Goal: Task Accomplishment & Management: Manage account settings

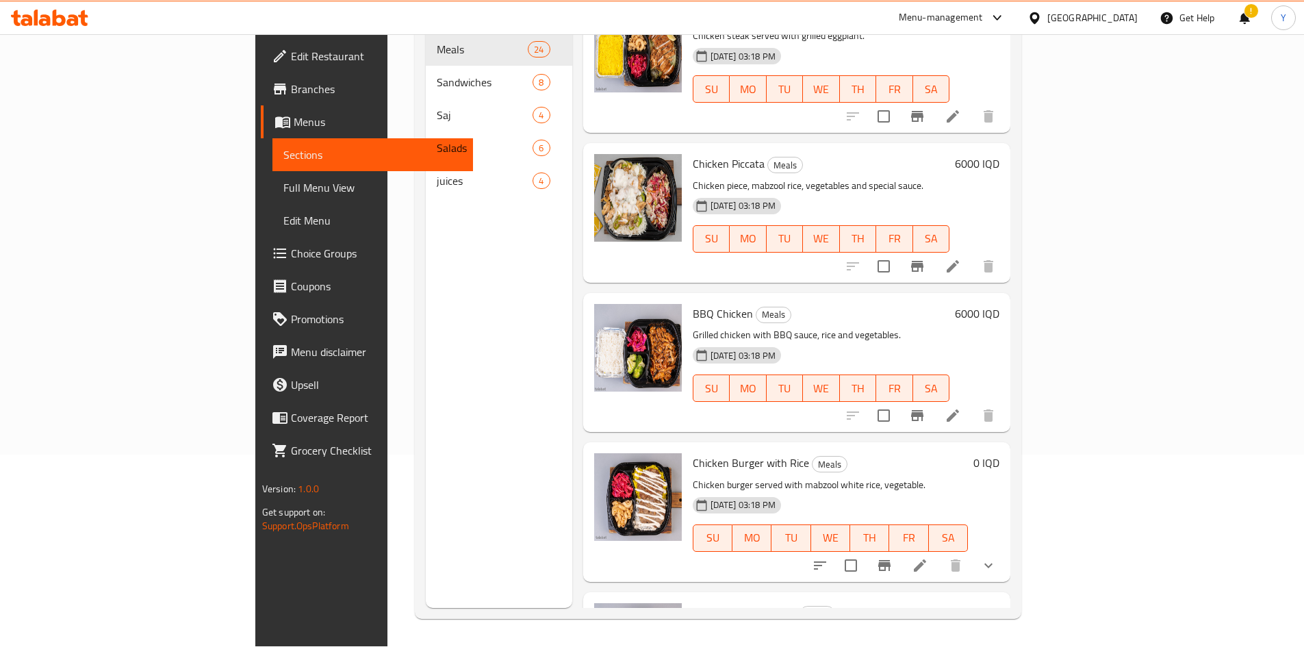
scroll to position [2977, 0]
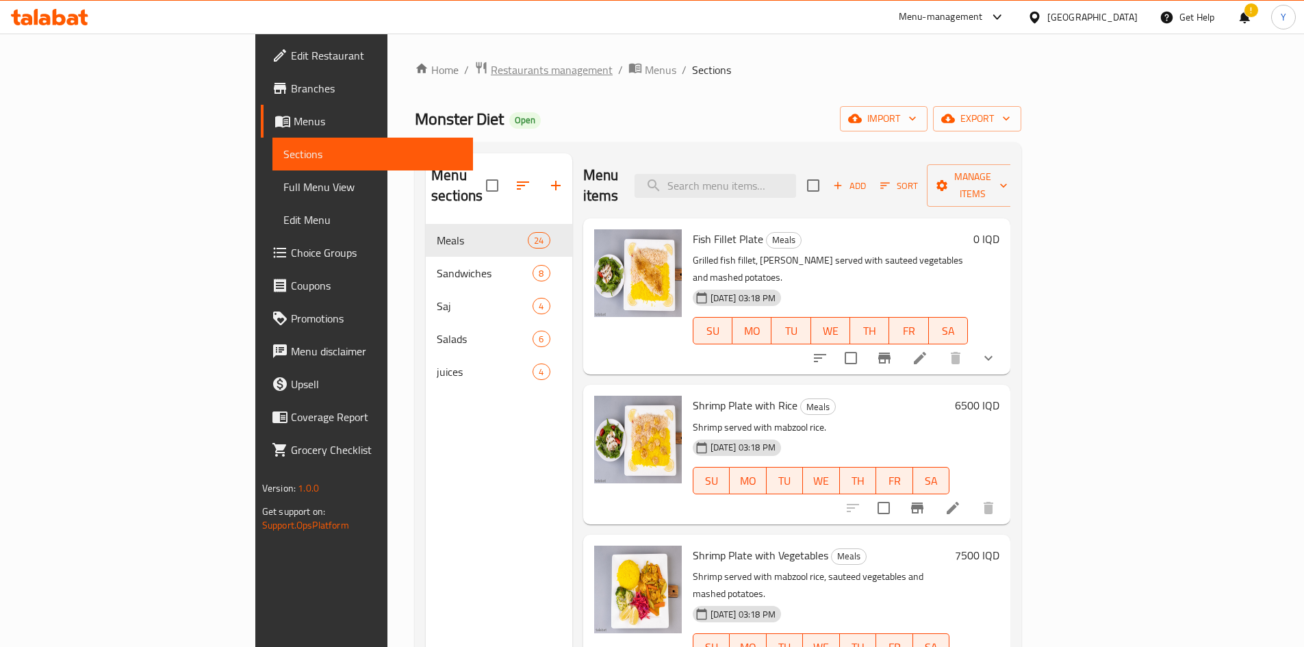
click at [491, 72] on span "Restaurants management" at bounding box center [552, 70] width 122 height 16
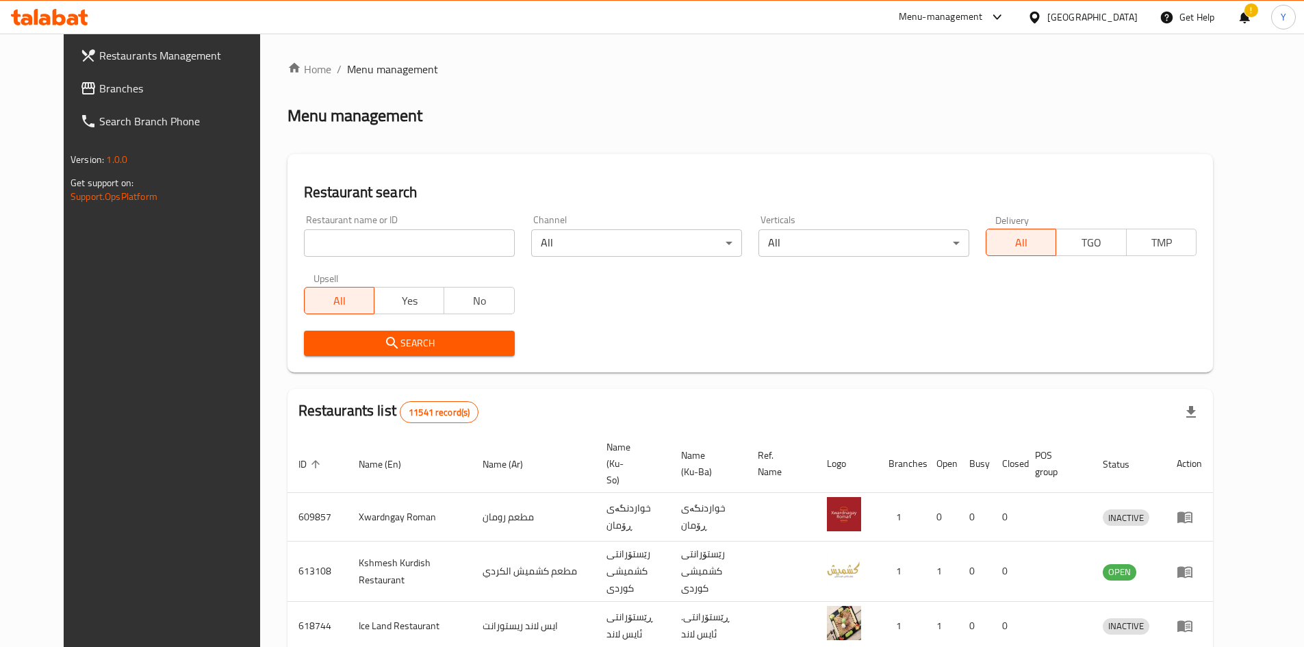
click at [384, 227] on div "Restaurant name or ID Restaurant name or ID" at bounding box center [409, 236] width 211 height 42
click at [383, 238] on input "search" at bounding box center [409, 242] width 211 height 27
type input "س"
click button "Search" at bounding box center [409, 343] width 211 height 25
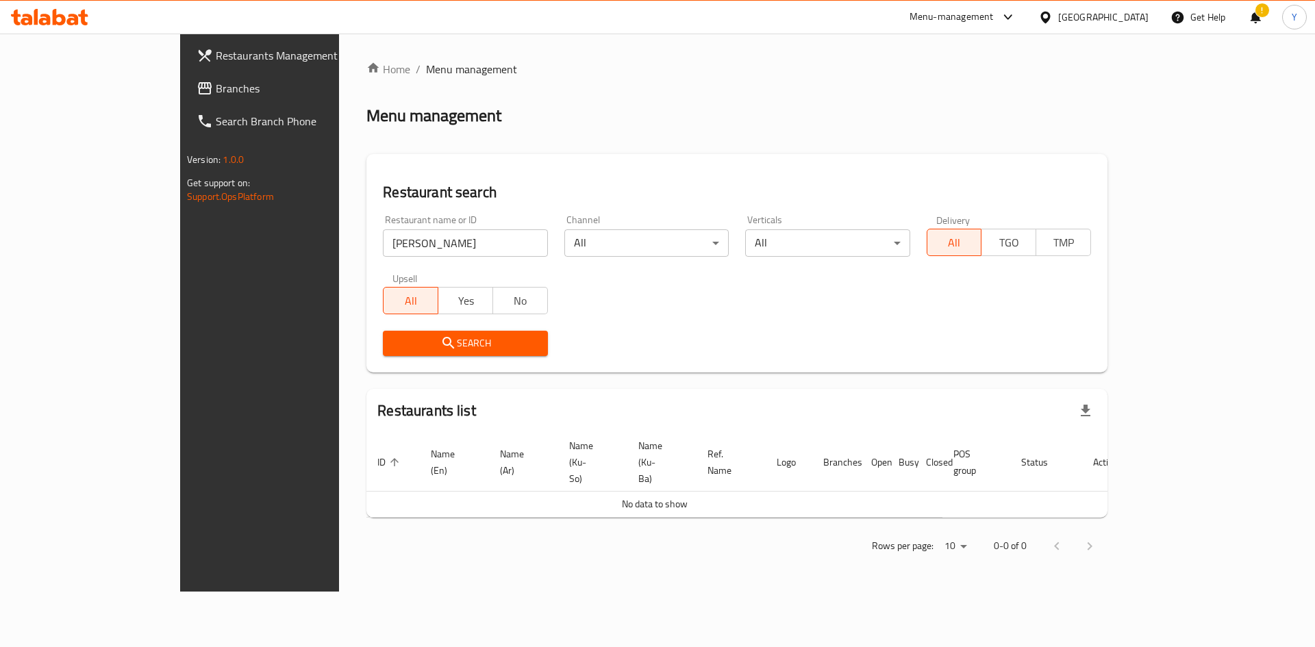
click at [396, 223] on div "Restaurant name or ID شاورما دنيز Restaurant name or ID" at bounding box center [465, 236] width 164 height 42
click at [388, 244] on input "[PERSON_NAME]" at bounding box center [465, 242] width 164 height 27
click at [383, 234] on input "[PERSON_NAME]" at bounding box center [465, 242] width 164 height 27
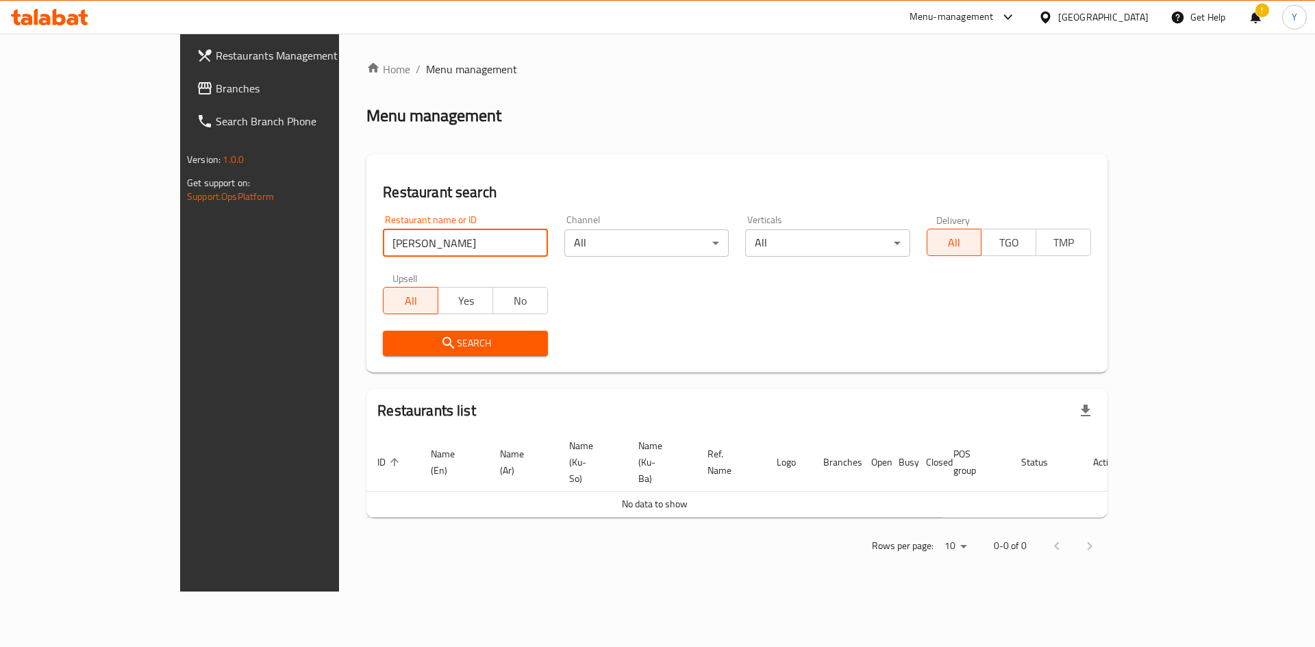
click at [383, 234] on input "[PERSON_NAME]" at bounding box center [465, 242] width 164 height 27
paste input "ن"
type input "شاورما دينز"
click at [403, 345] on span "Search" at bounding box center [465, 343] width 142 height 17
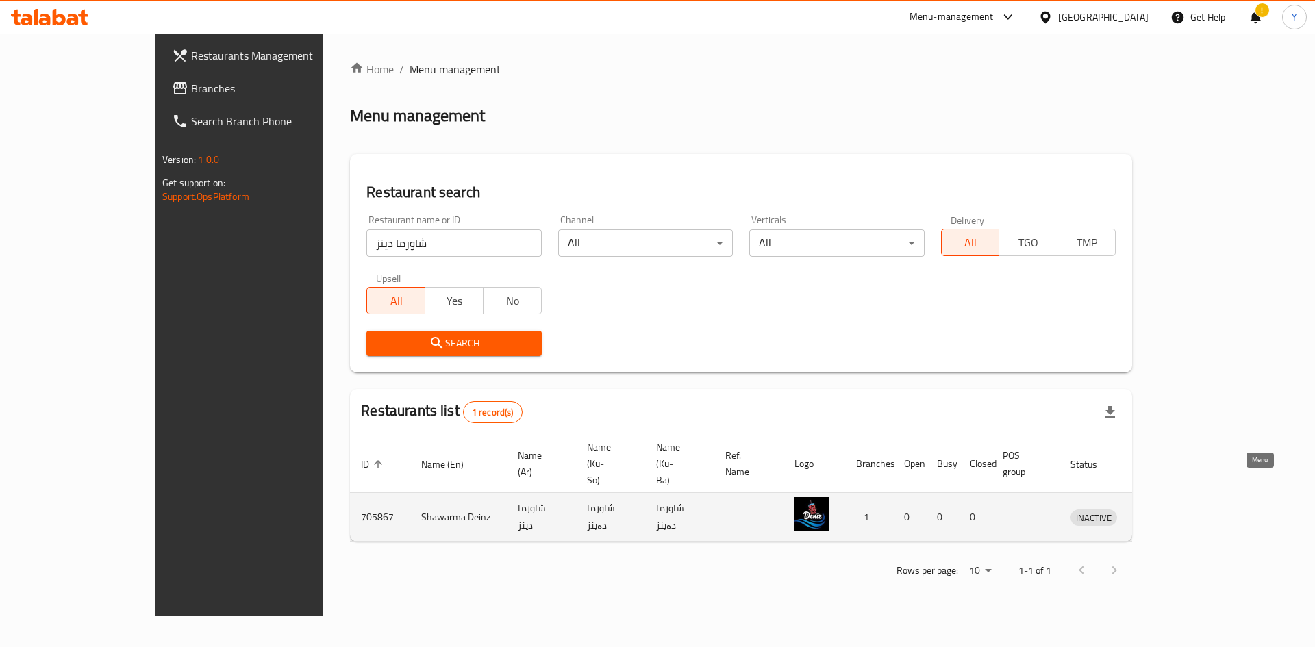
click at [1161, 509] on icon "enhanced table" at bounding box center [1152, 517] width 16 height 16
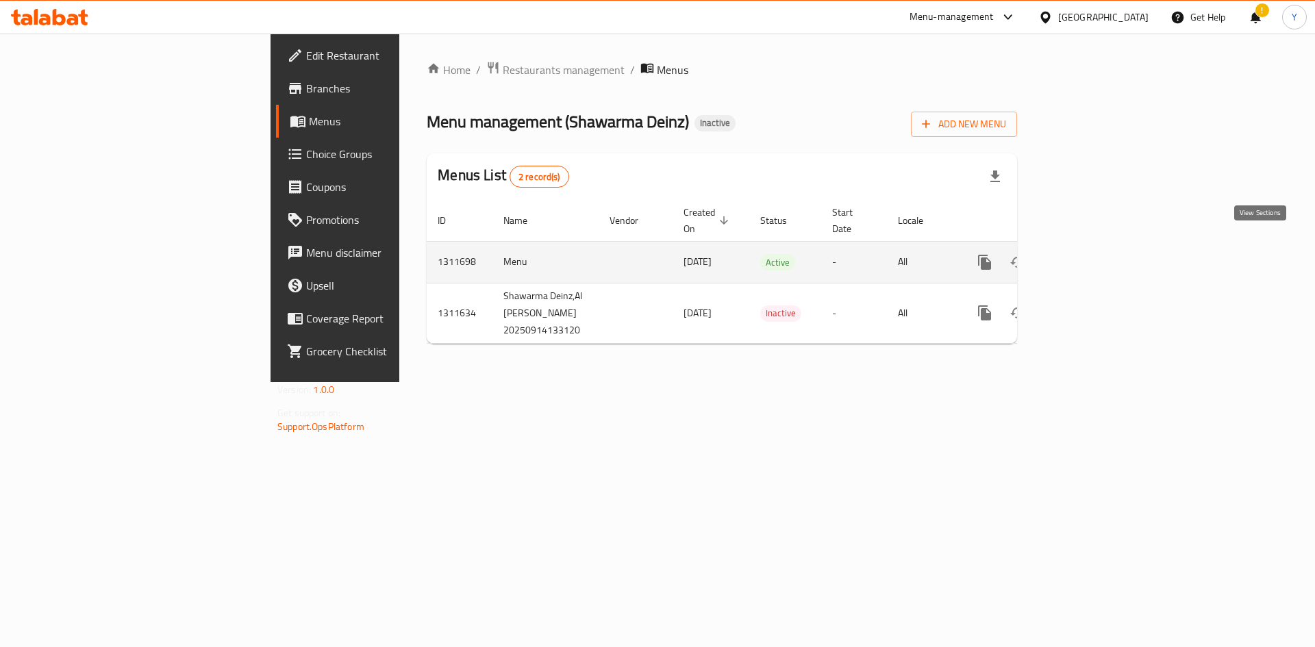
click at [1089, 256] on icon "enhanced table" at bounding box center [1083, 262] width 12 height 12
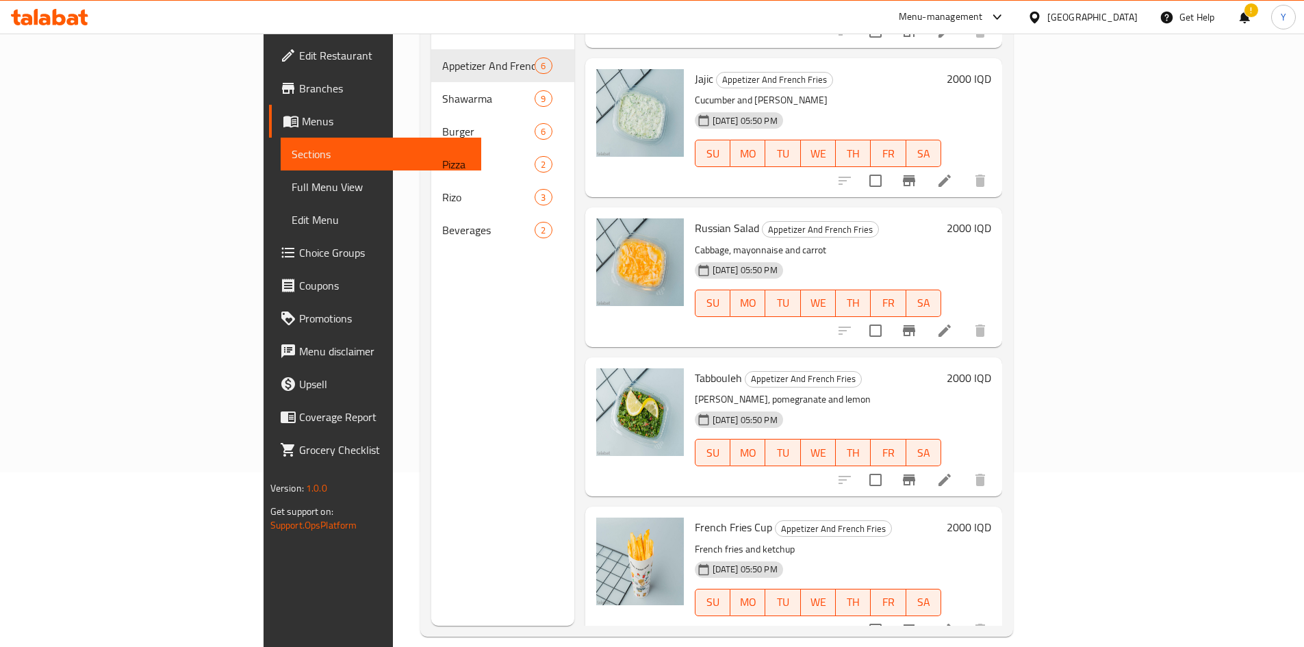
scroll to position [192, 0]
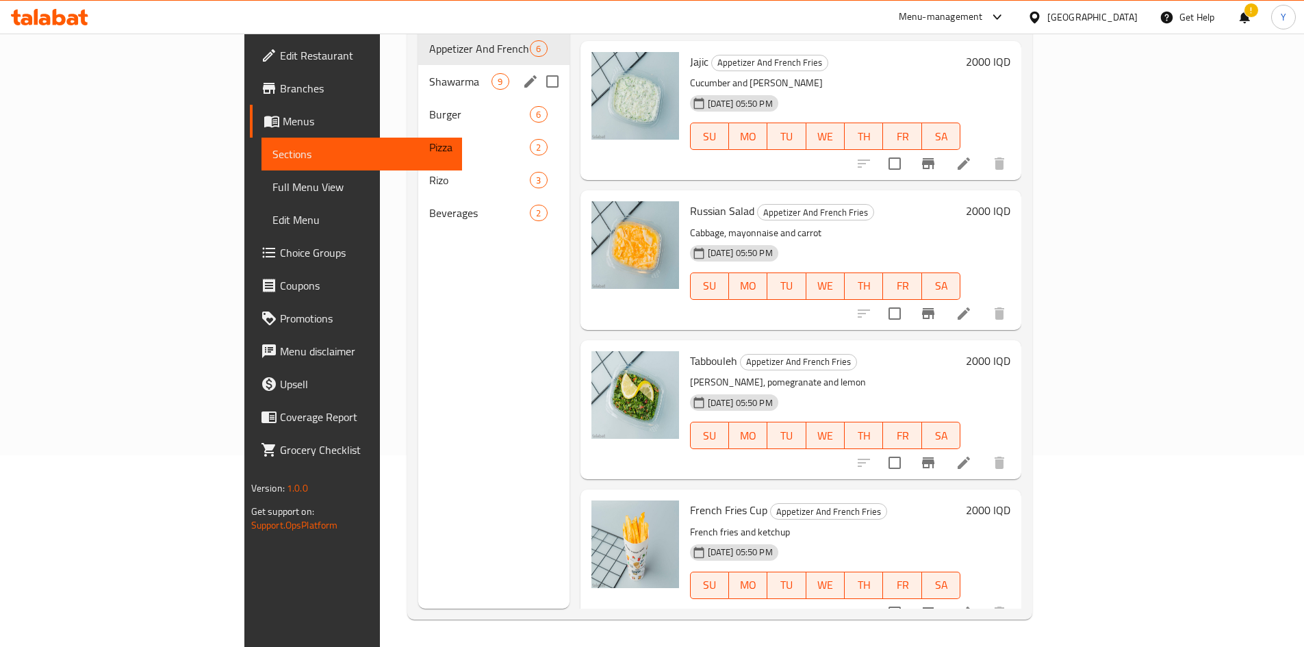
click at [492, 75] on span "9" at bounding box center [500, 81] width 16 height 13
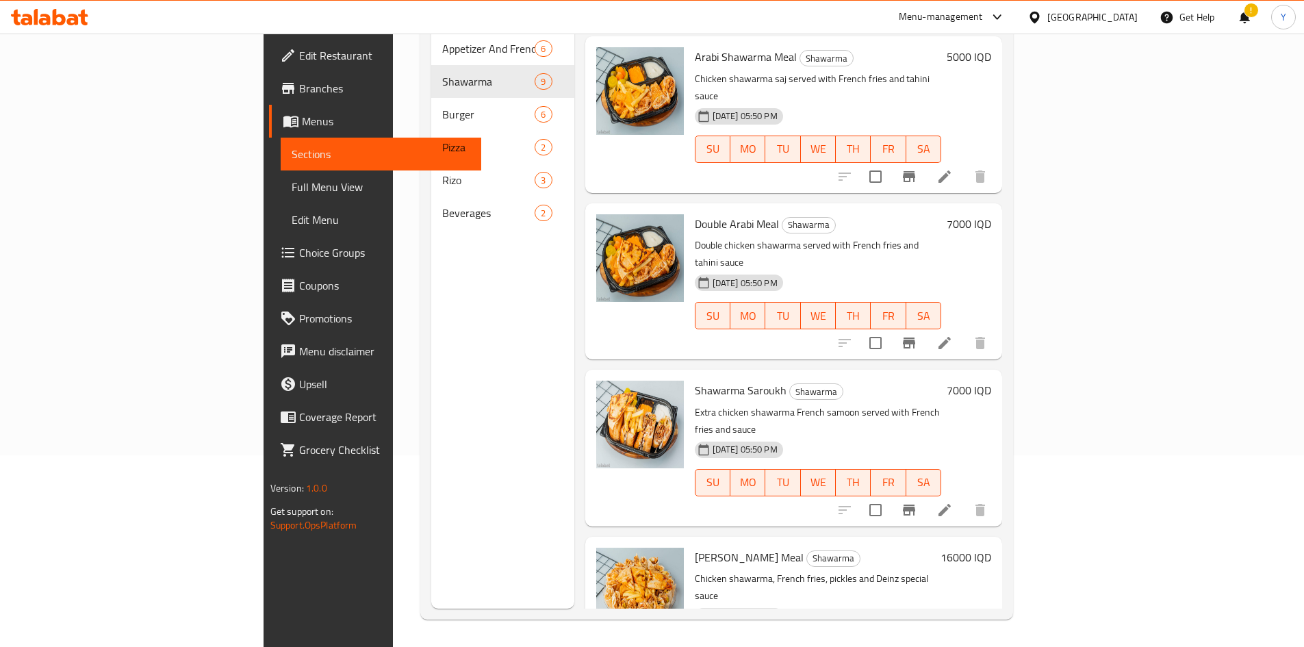
scroll to position [733, 0]
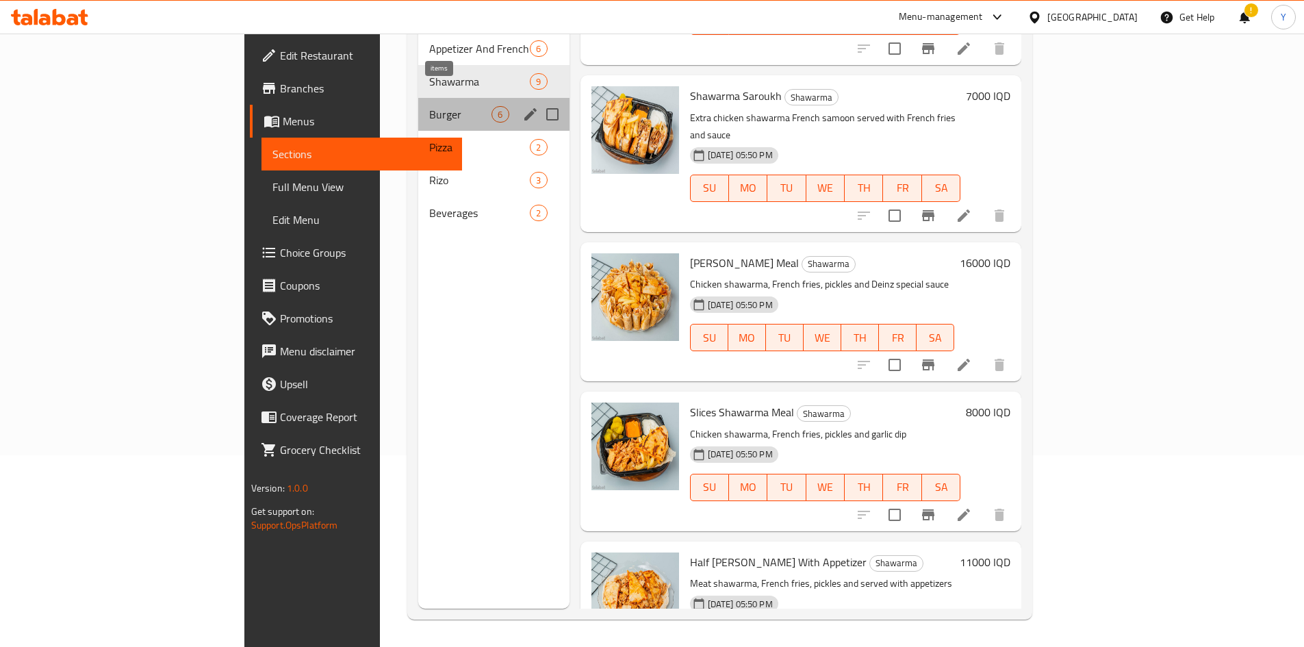
click at [492, 108] on span "6" at bounding box center [500, 114] width 16 height 13
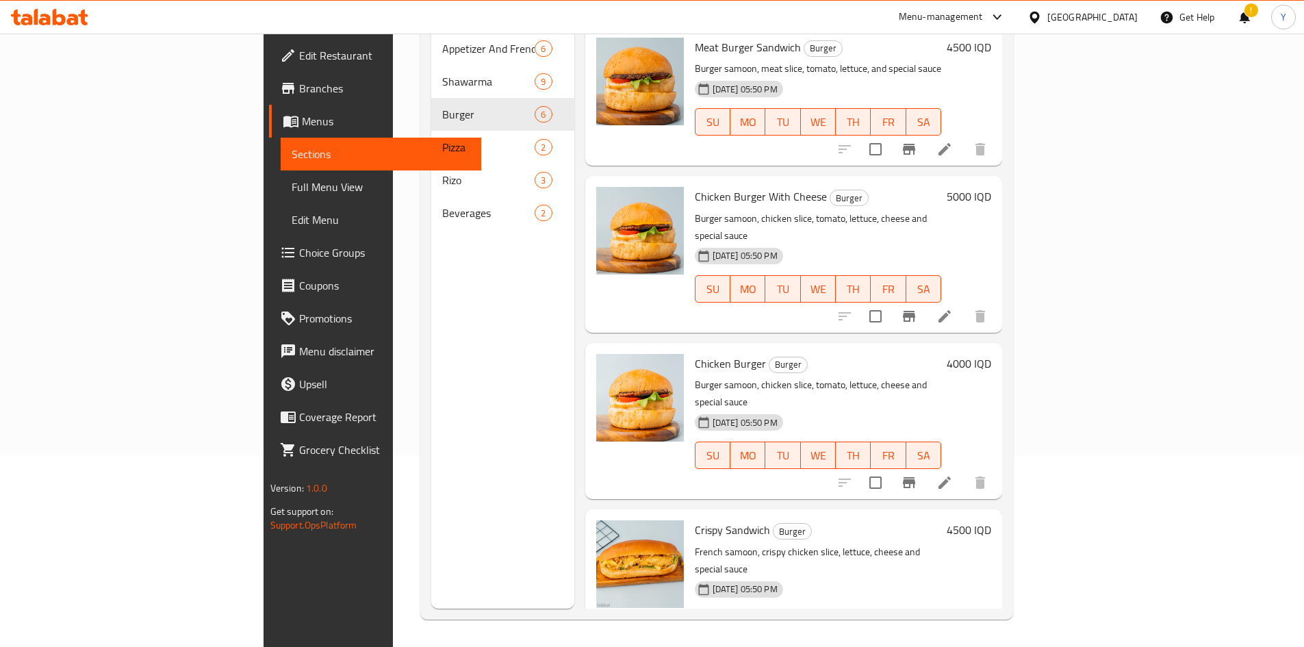
scroll to position [285, 0]
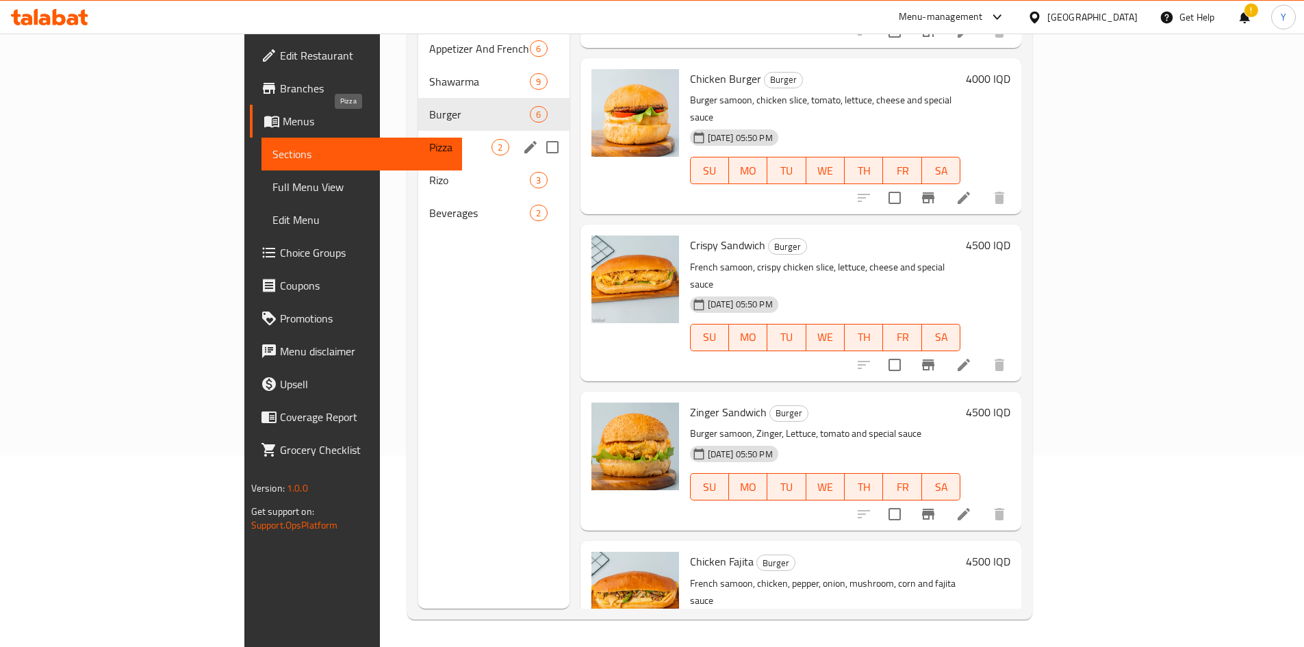
click at [429, 139] on span "Pizza" at bounding box center [460, 147] width 62 height 16
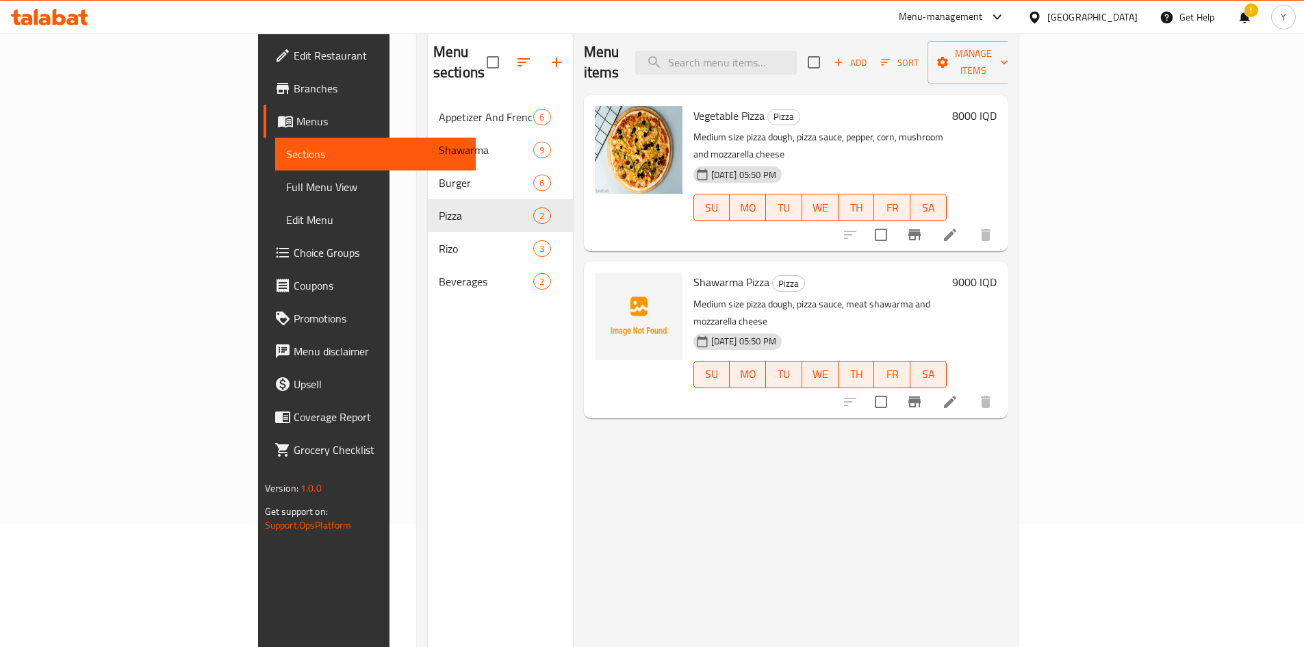
scroll to position [55, 0]
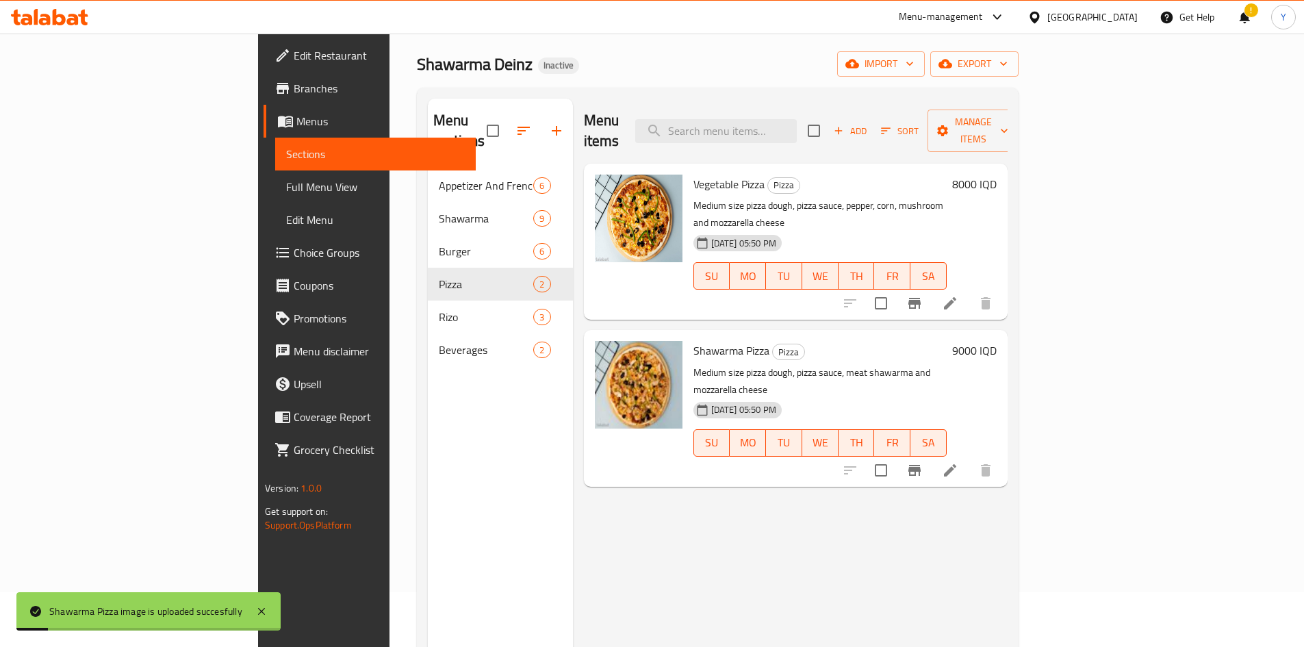
click at [970, 458] on li at bounding box center [950, 470] width 38 height 25
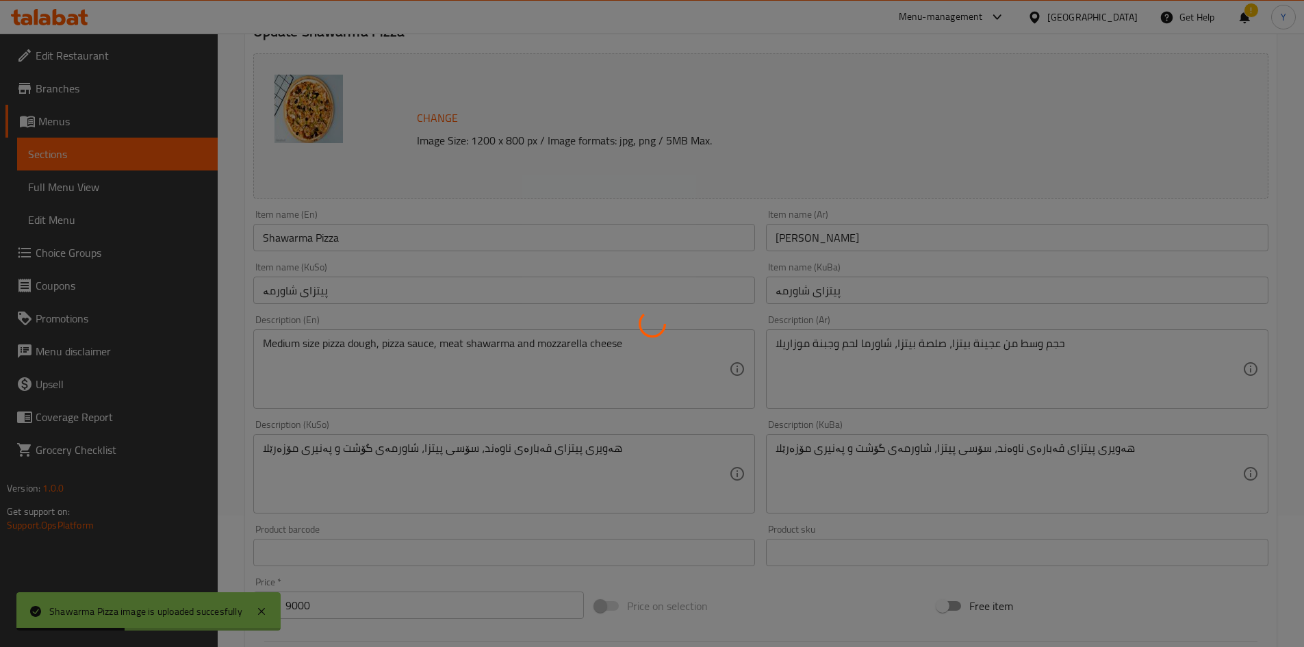
scroll to position [137, 0]
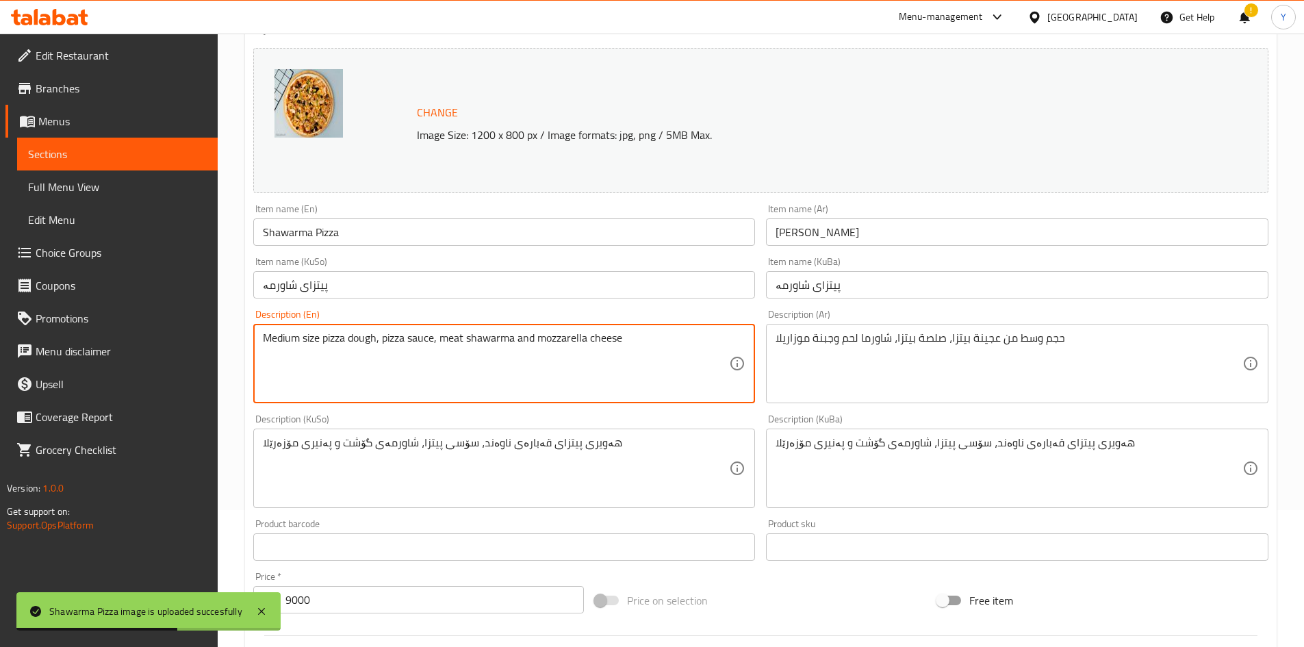
click at [447, 341] on textarea "Medium size pizza dough, pizza sauce, meat shawarma and mozzarella cheese" at bounding box center [496, 363] width 467 height 65
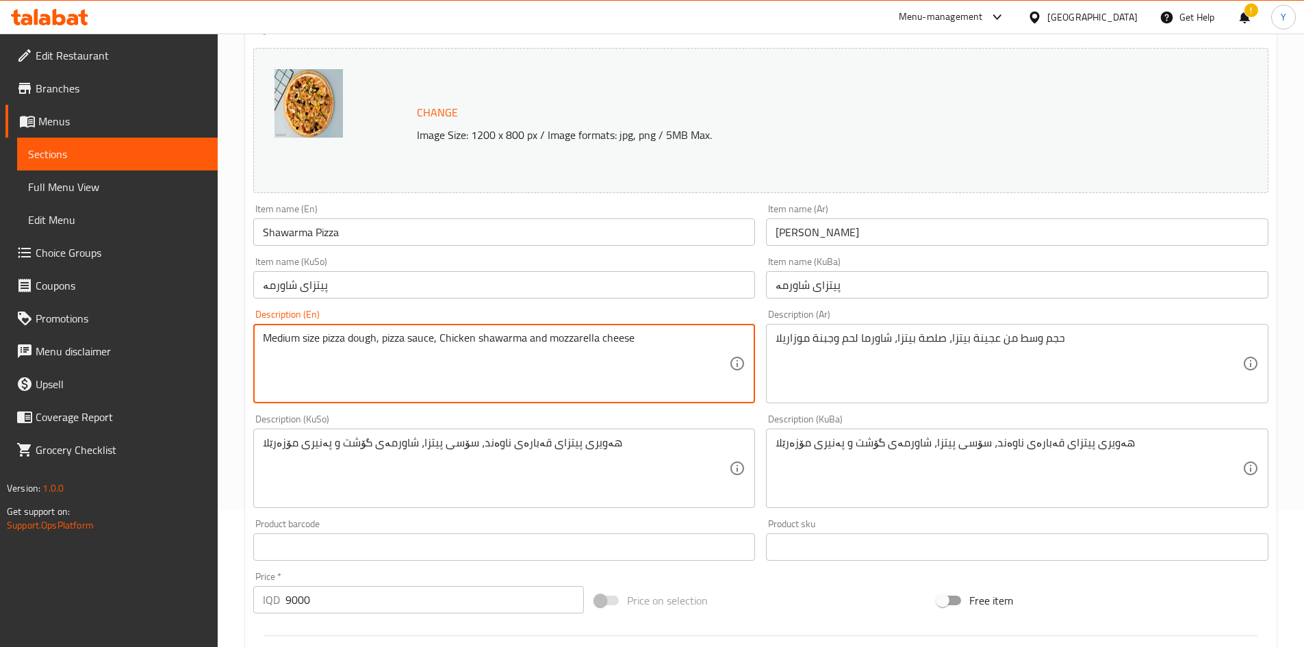
type textarea "Medium size pizza dough, pizza sauce, Chicken shawarma and mozzarella cheese"
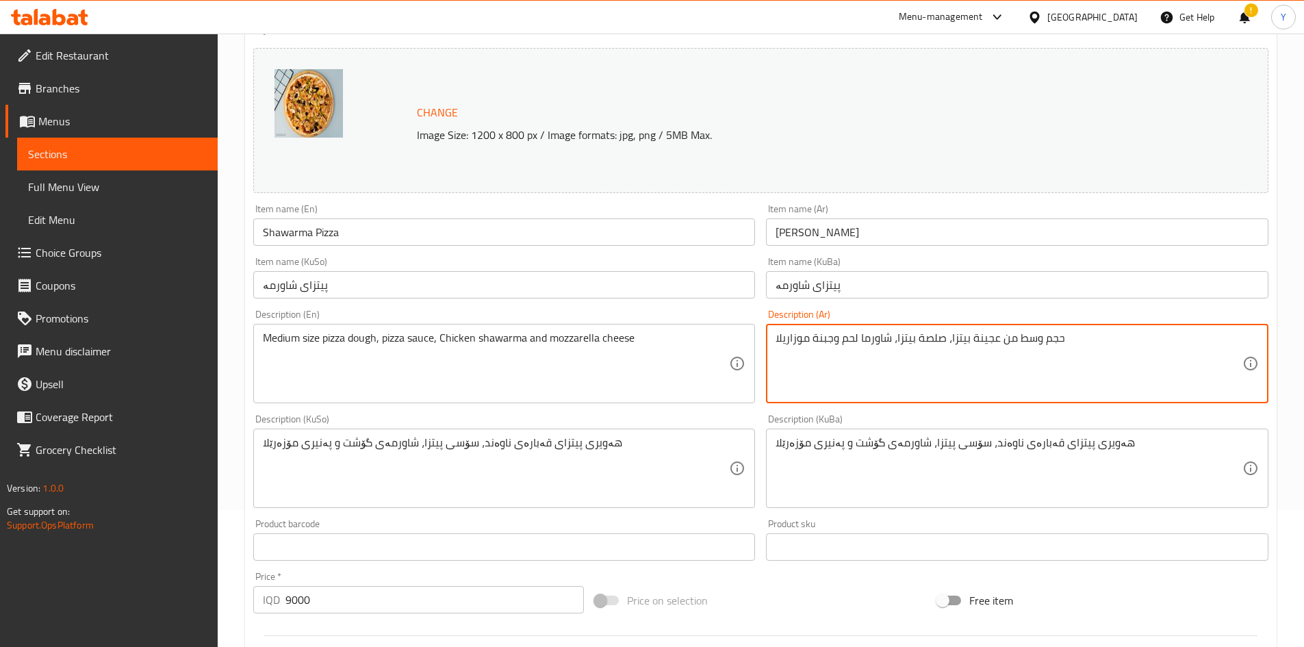
click at [848, 336] on textarea "حجم وسط من عجينة بيتزا، صلصة بيتزا، شاورما لحم وجبنة موزاريلا" at bounding box center [1009, 363] width 467 height 65
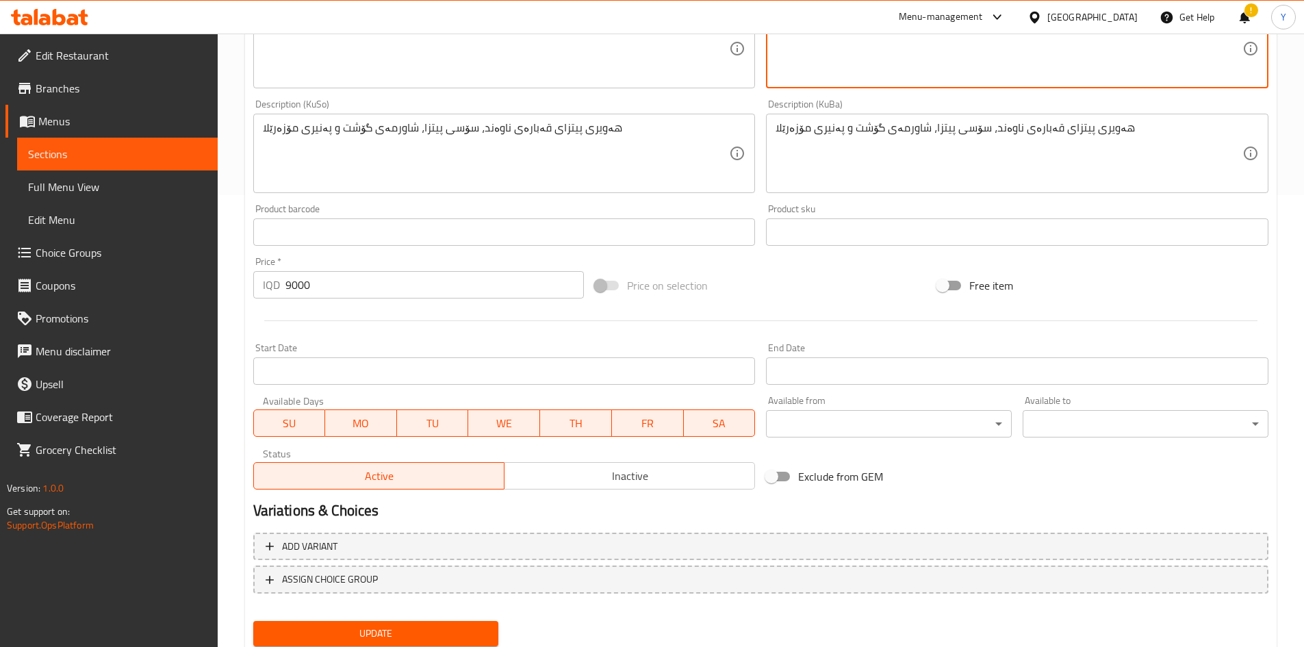
scroll to position [498, 0]
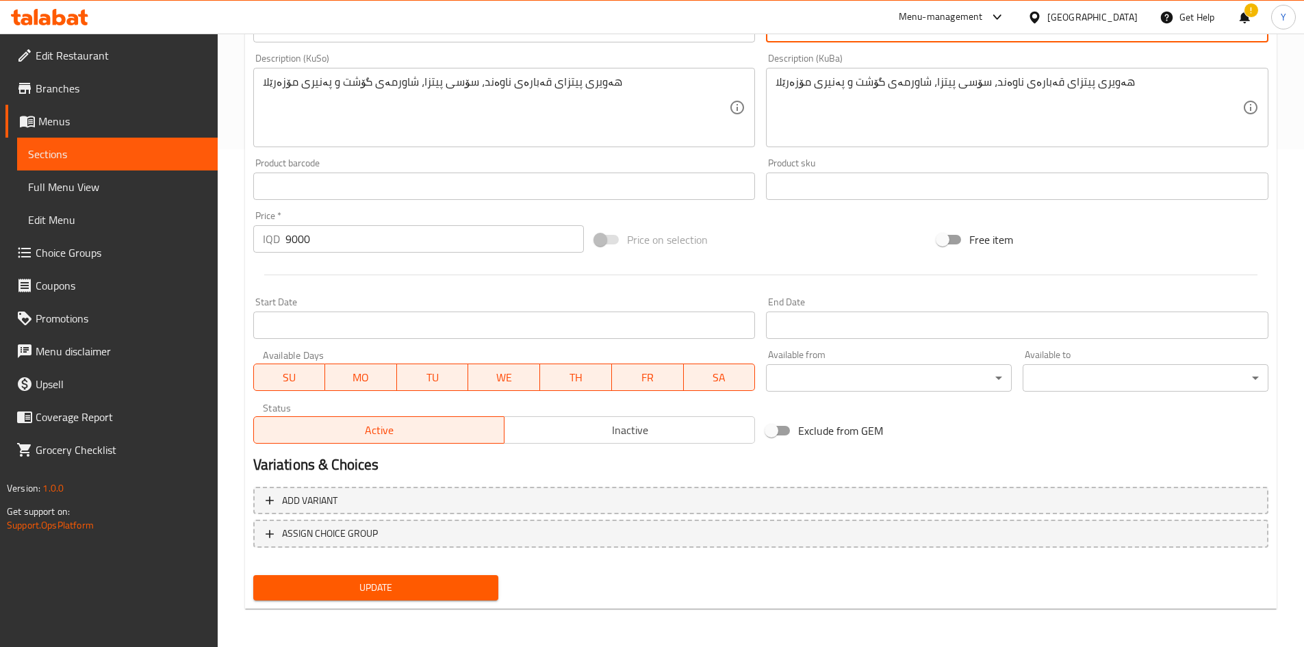
type textarea "حجم وسط من عجينة بيتزا، صلصة بيتزا، شاورما لمح وجبنة موزاريلا"
click at [378, 582] on span "Update" at bounding box center [376, 587] width 224 height 17
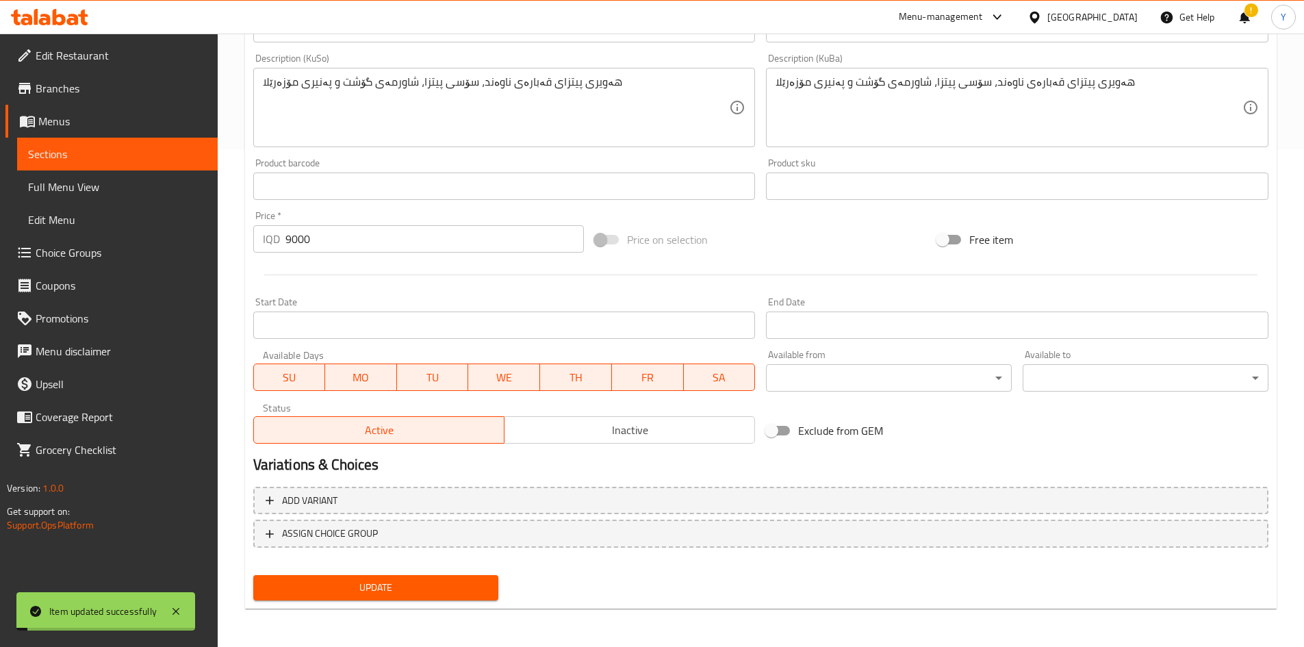
click at [399, 582] on span "Update" at bounding box center [376, 587] width 224 height 17
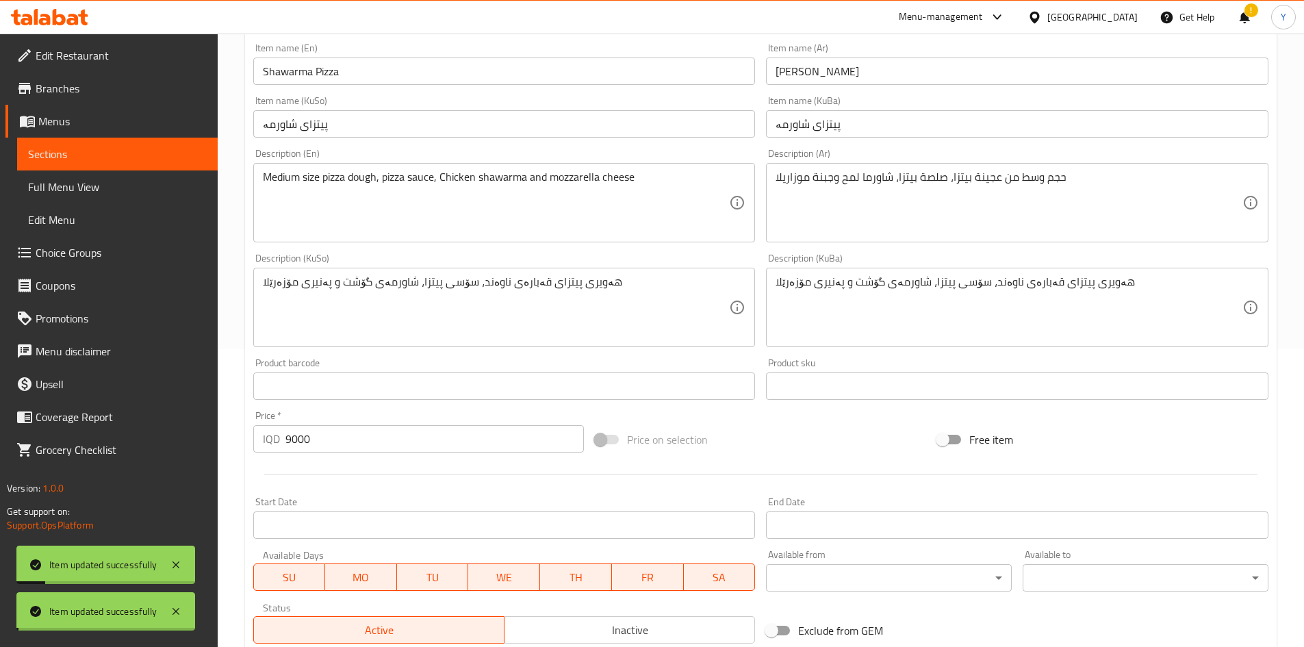
scroll to position [0, 0]
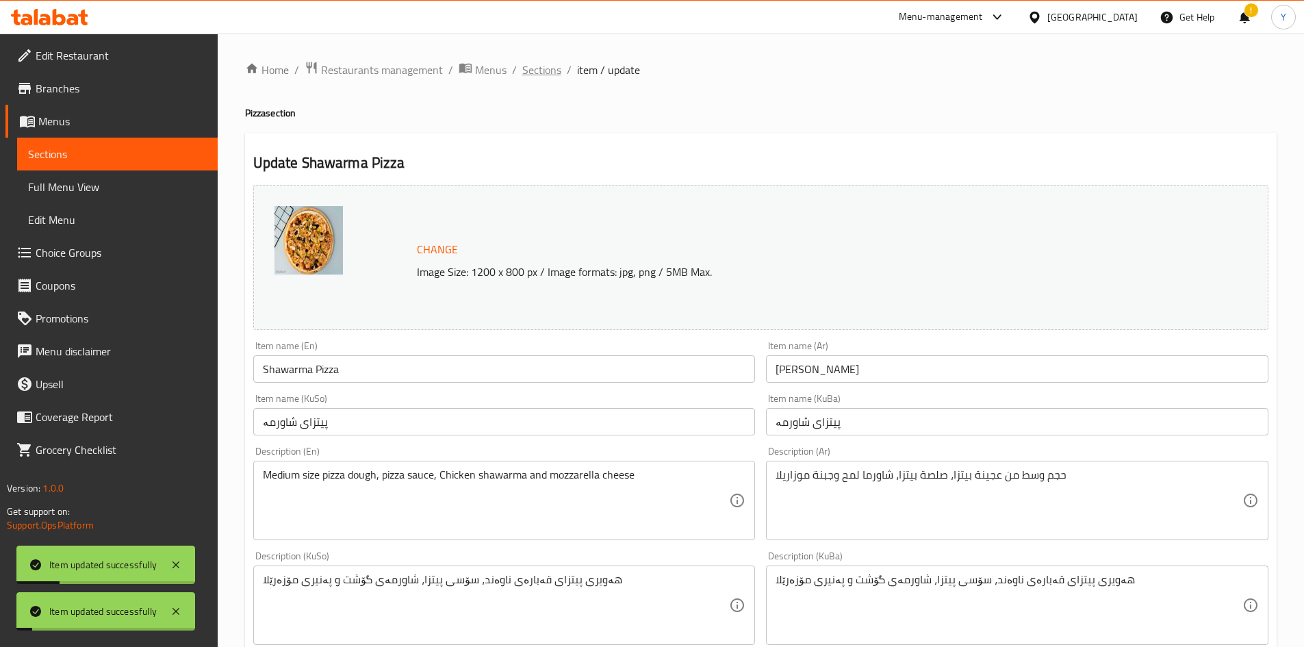
click at [534, 78] on span "Sections" at bounding box center [541, 70] width 39 height 16
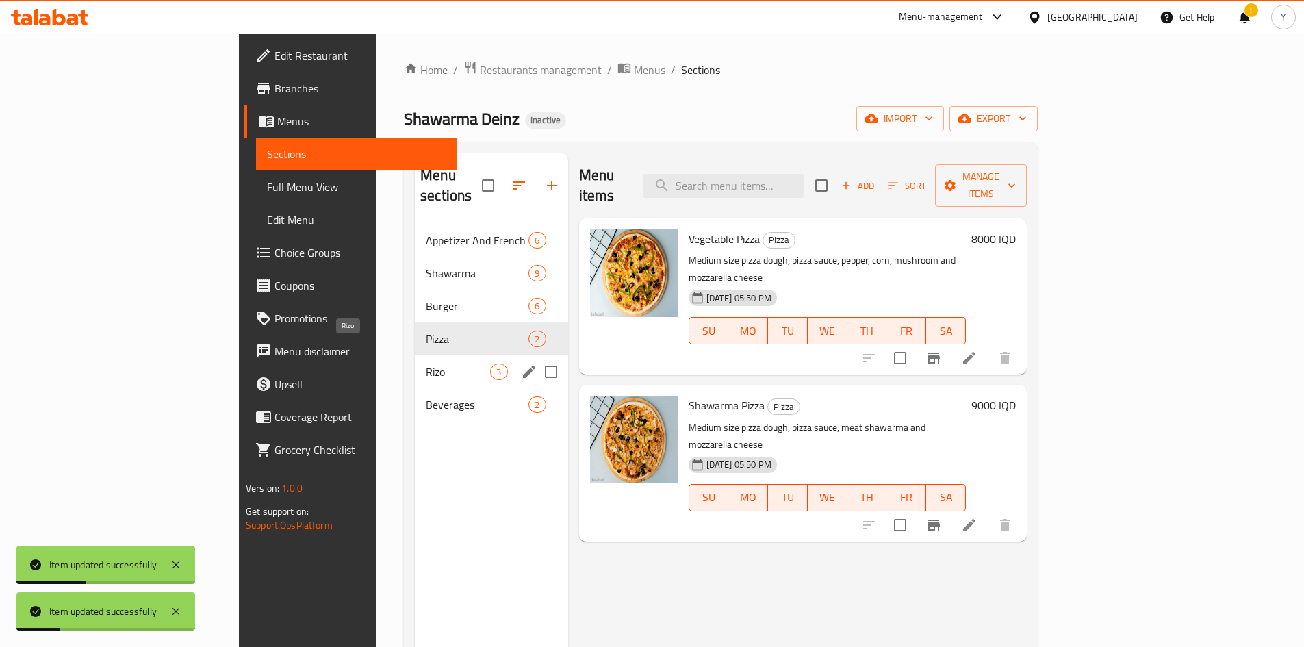
click at [426, 364] on span "Rizo" at bounding box center [458, 372] width 64 height 16
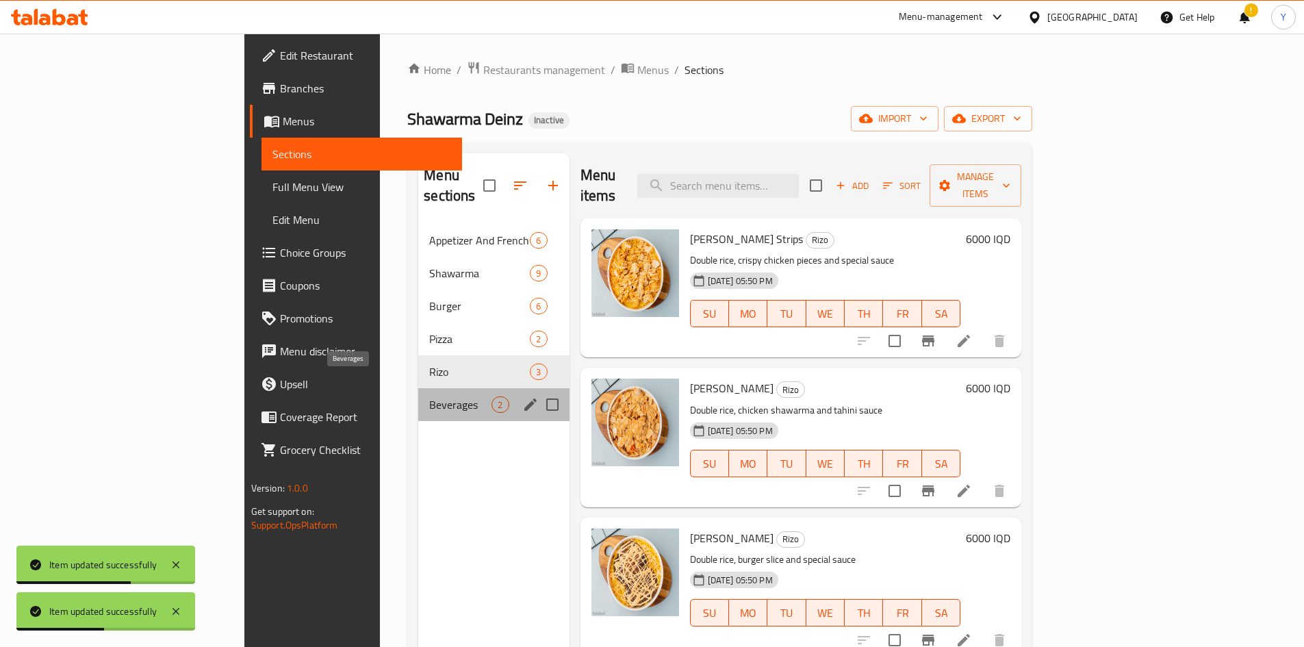
click at [429, 396] on span "Beverages" at bounding box center [460, 404] width 62 height 16
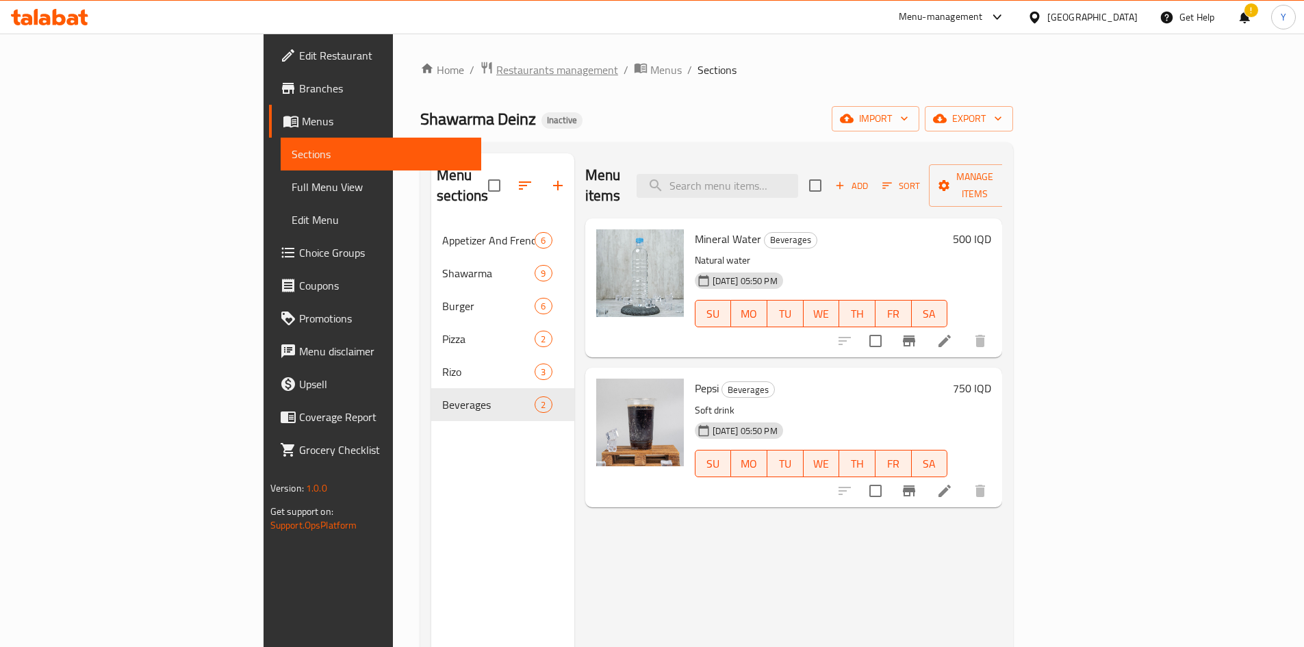
click at [496, 69] on span "Restaurants management" at bounding box center [557, 70] width 122 height 16
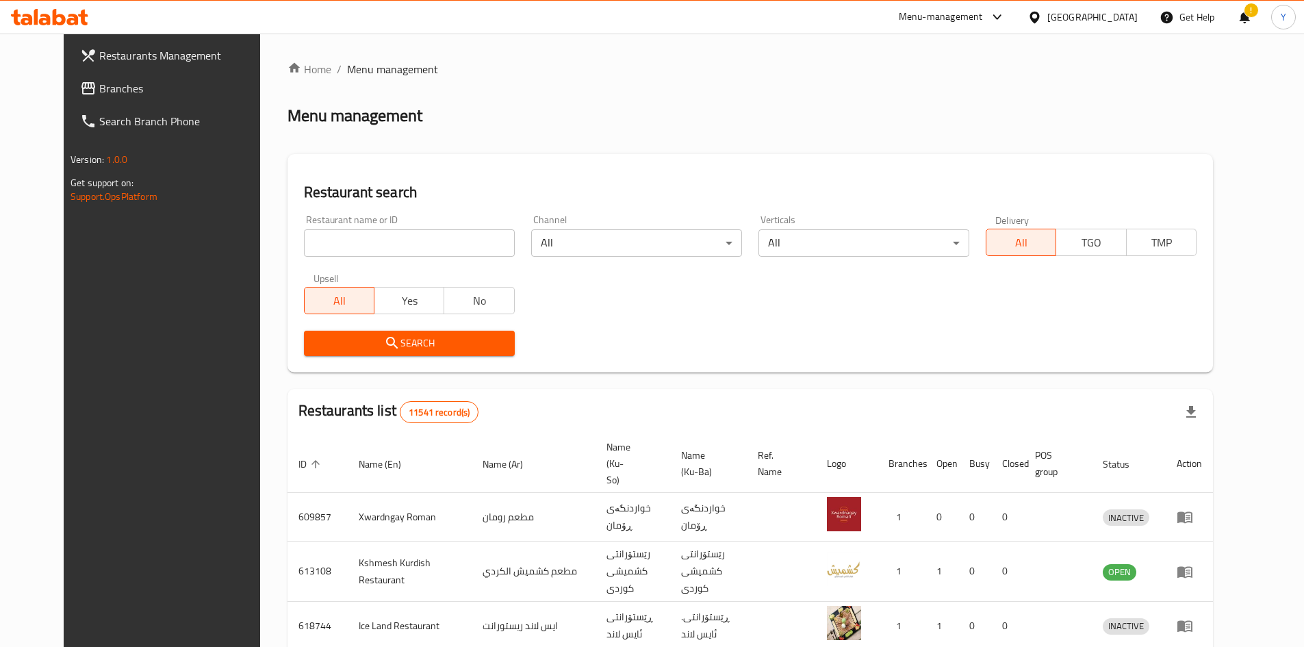
click at [435, 233] on input "search" at bounding box center [409, 242] width 211 height 27
type input "سوبر فرايد"
click button "Search" at bounding box center [409, 343] width 211 height 25
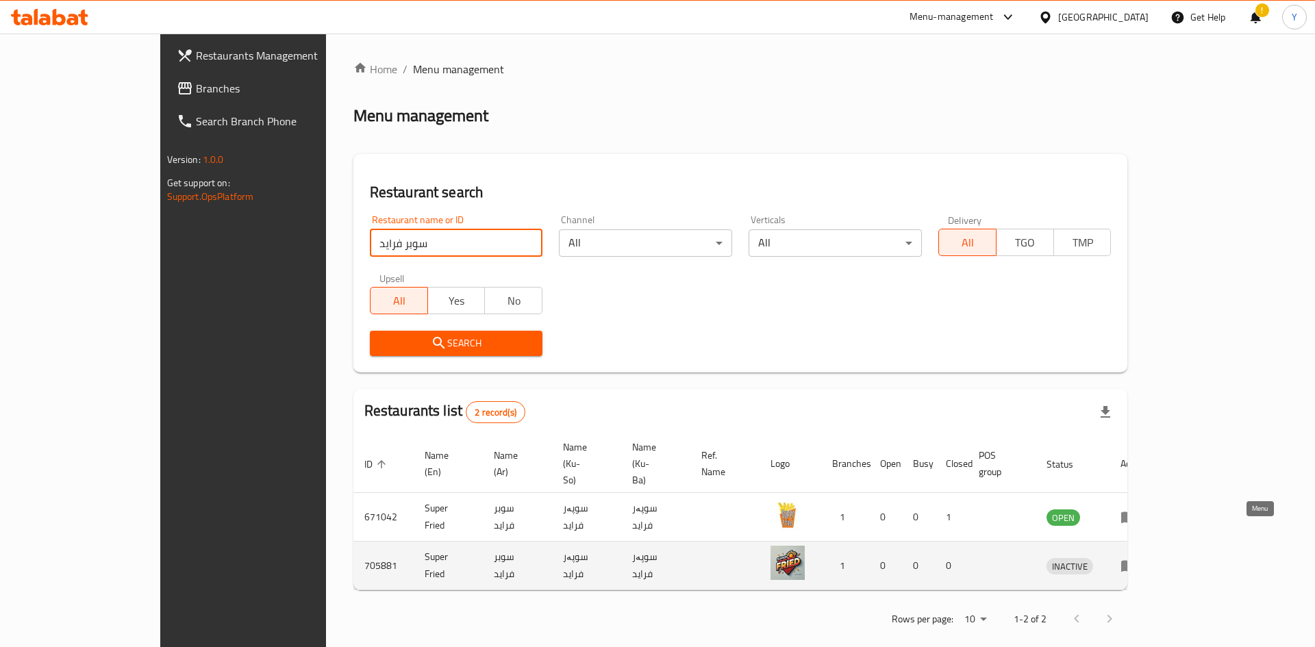
click at [1136, 561] on icon "enhanced table" at bounding box center [1128, 567] width 15 height 12
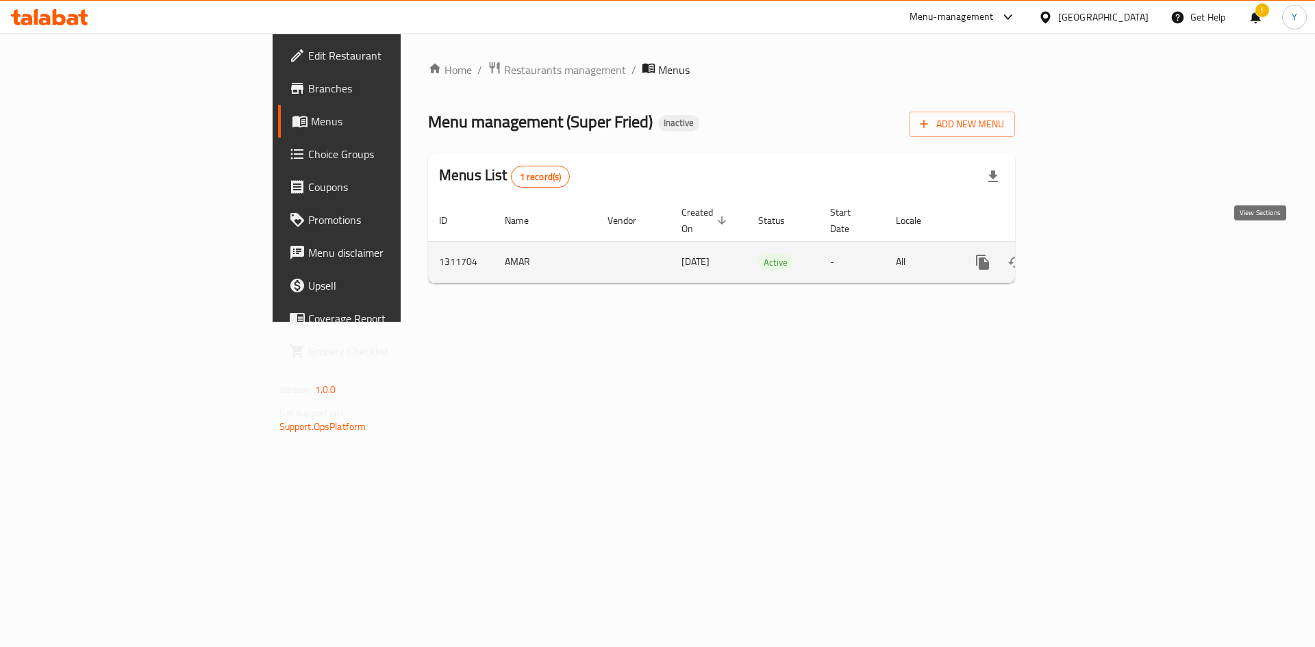
click at [1089, 254] on icon "enhanced table" at bounding box center [1081, 262] width 16 height 16
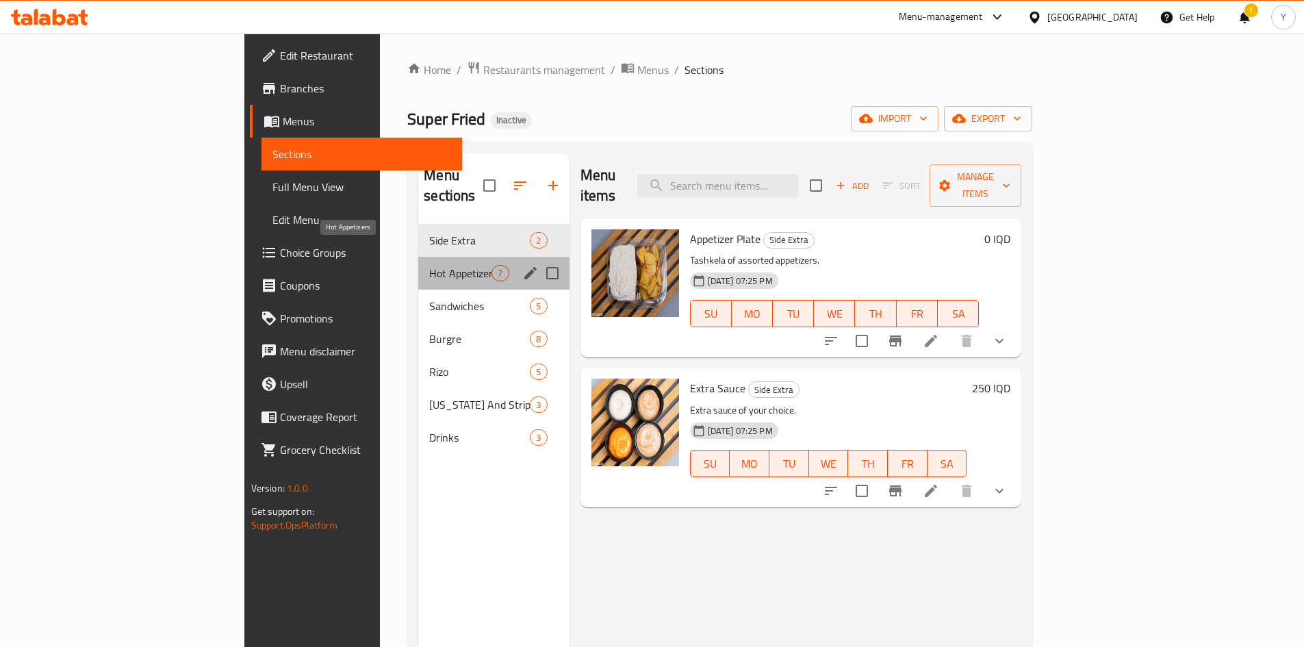
click at [429, 265] on span "Hot Appetizers" at bounding box center [460, 273] width 62 height 16
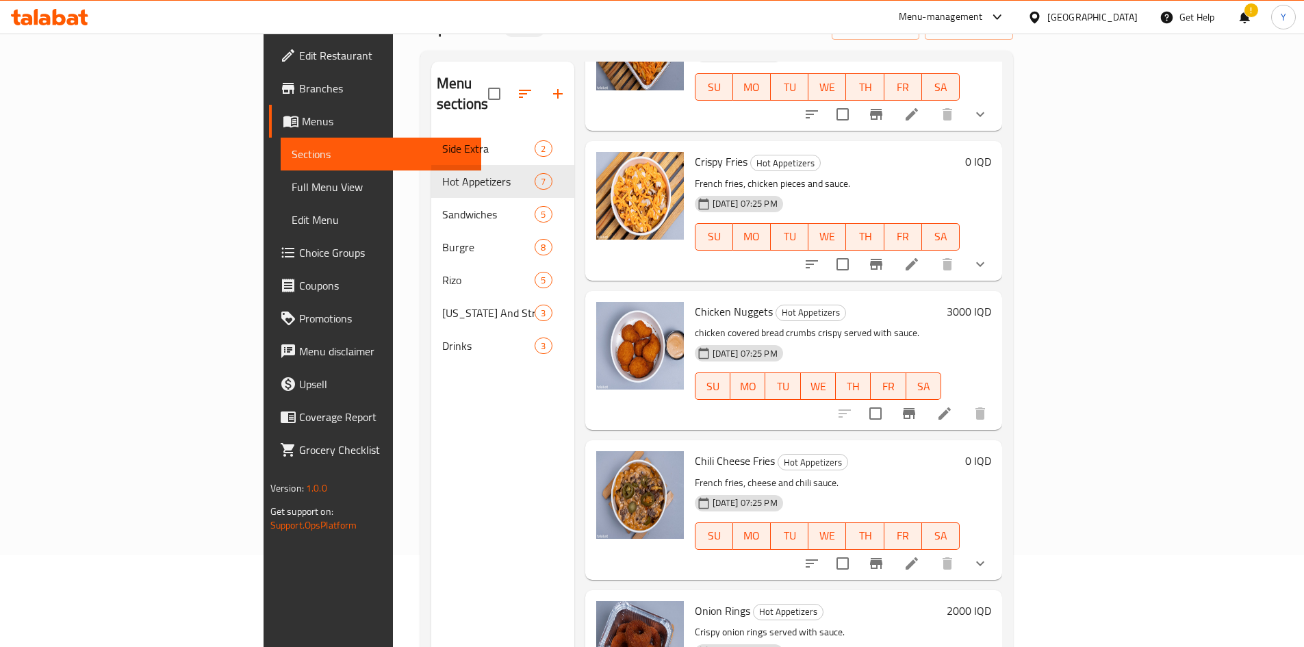
scroll to position [192, 0]
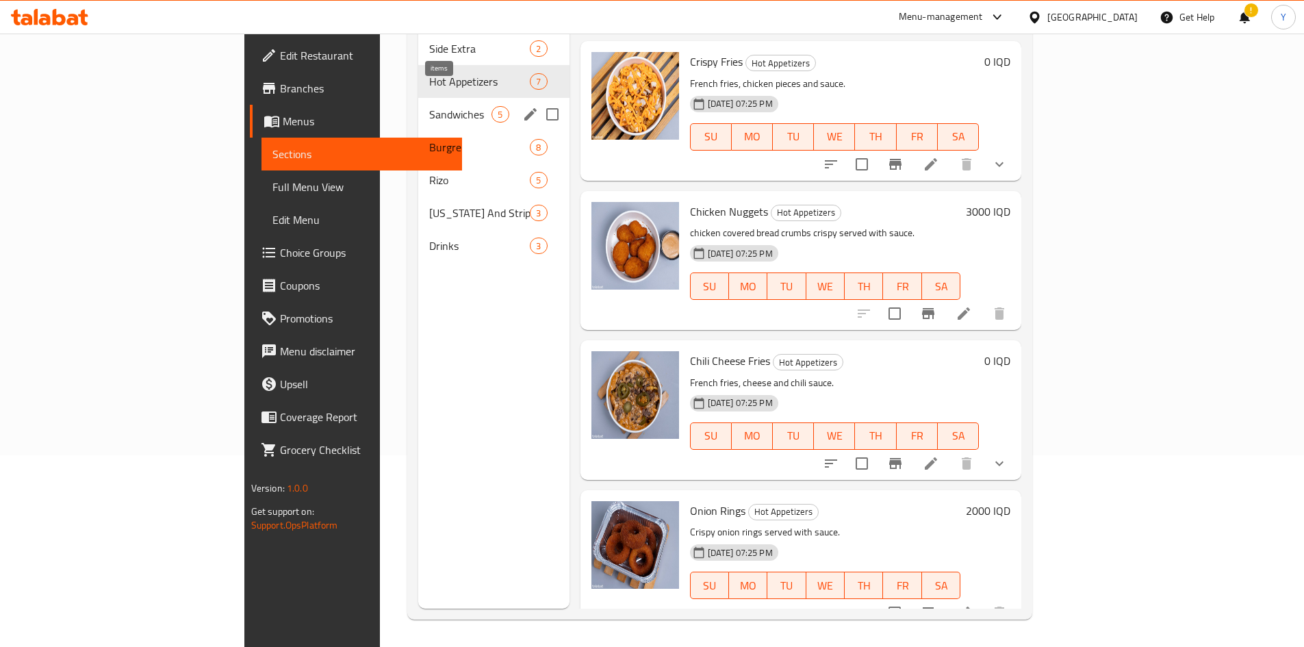
click at [492, 106] on div "5" at bounding box center [500, 114] width 17 height 16
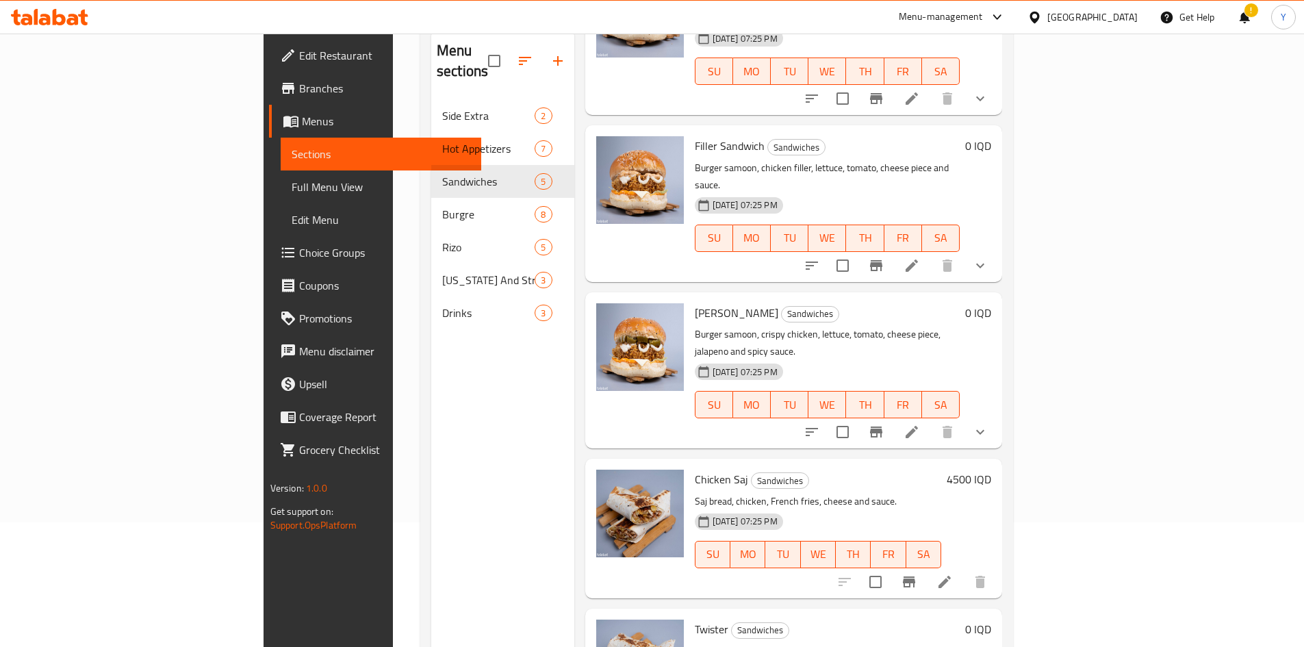
scroll to position [192, 0]
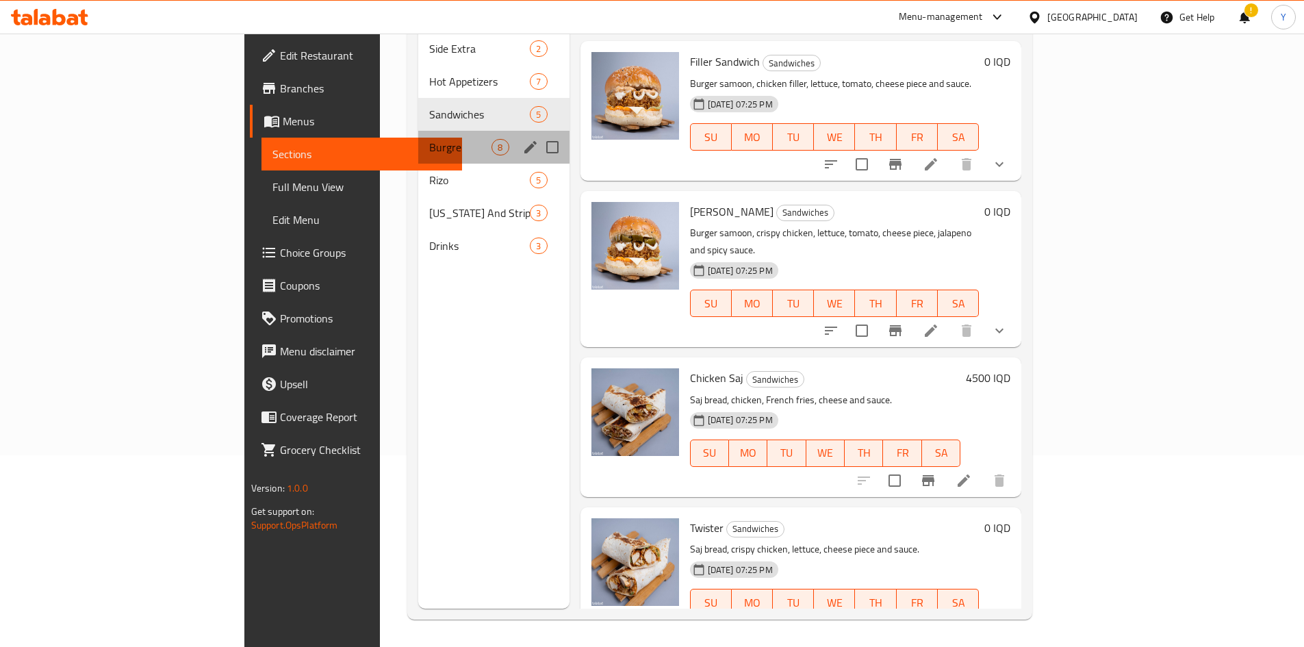
click at [418, 131] on div "Burgre 8" at bounding box center [493, 147] width 151 height 33
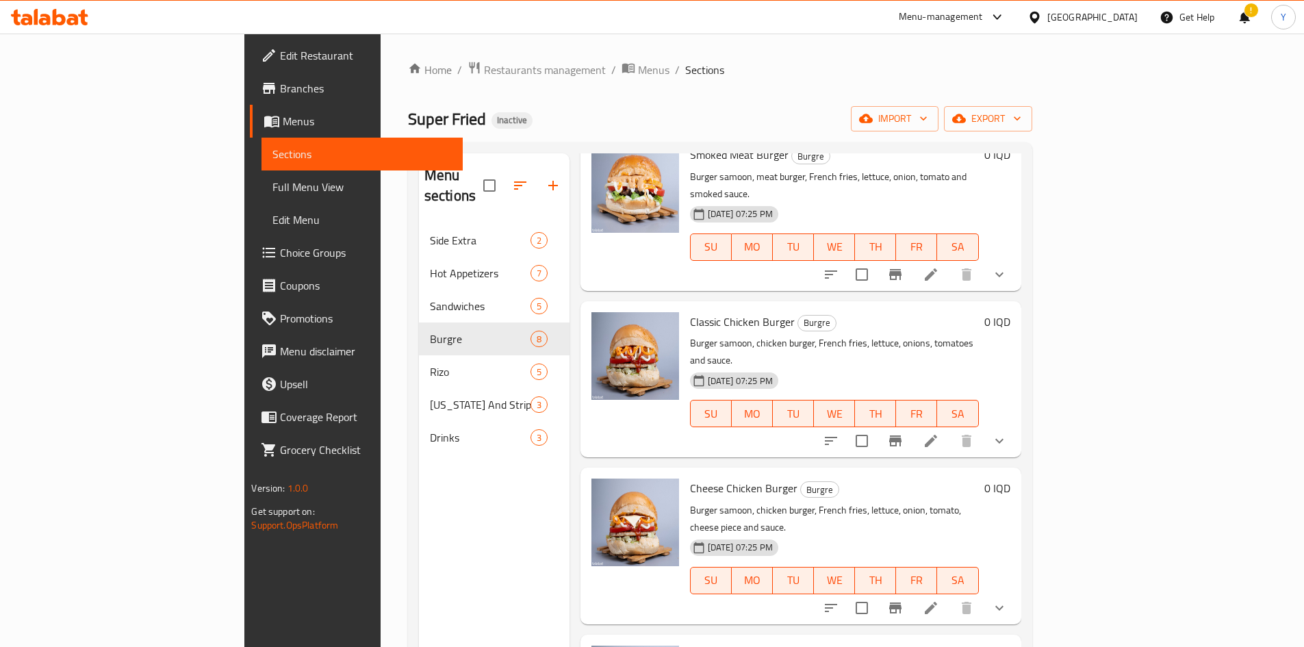
scroll to position [192, 0]
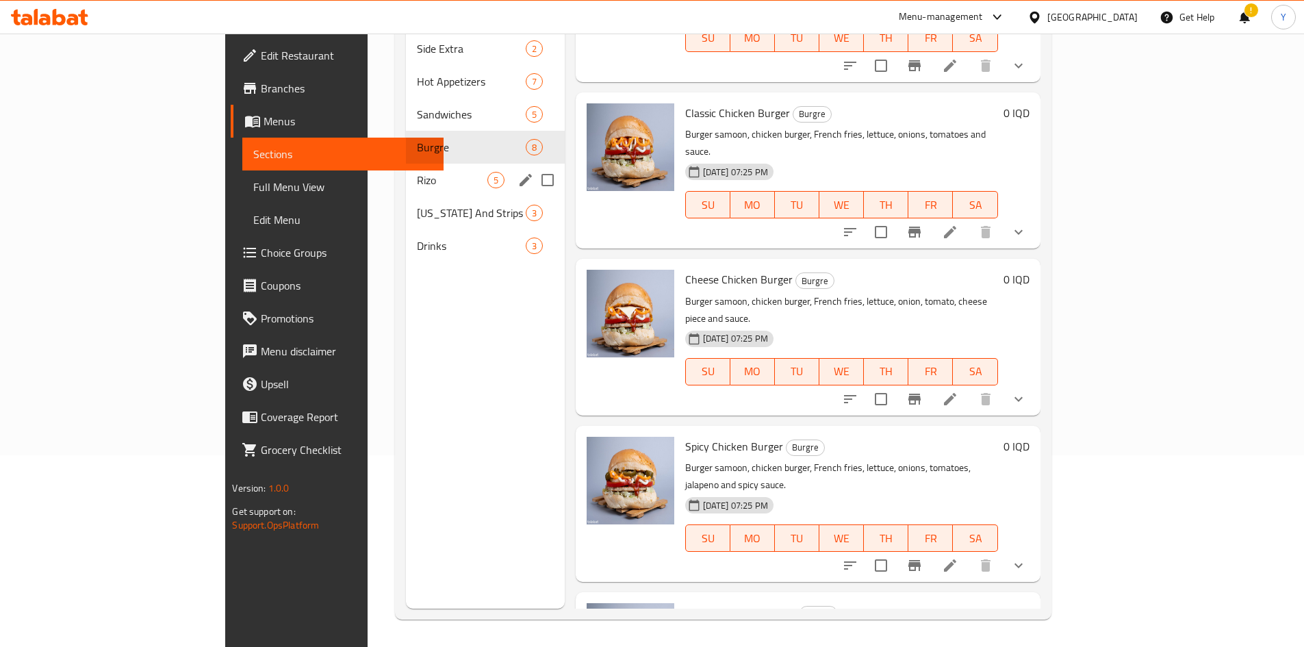
click at [417, 172] on span "Rizo" at bounding box center [452, 180] width 70 height 16
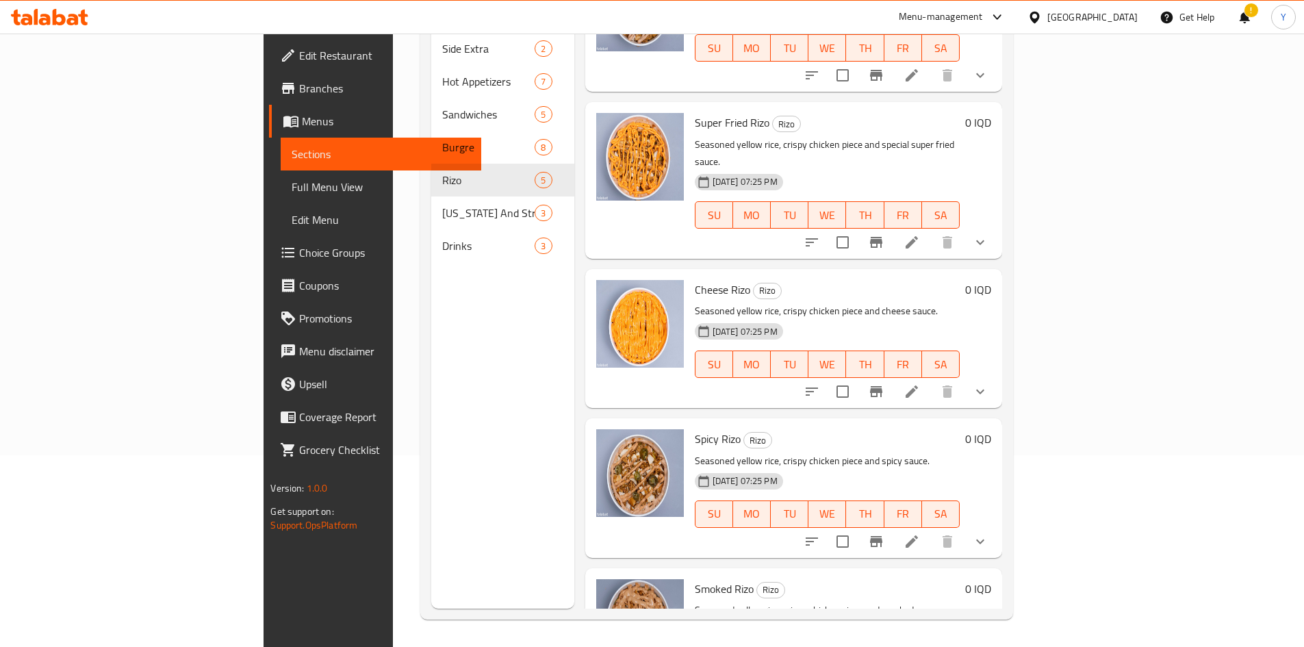
scroll to position [135, 0]
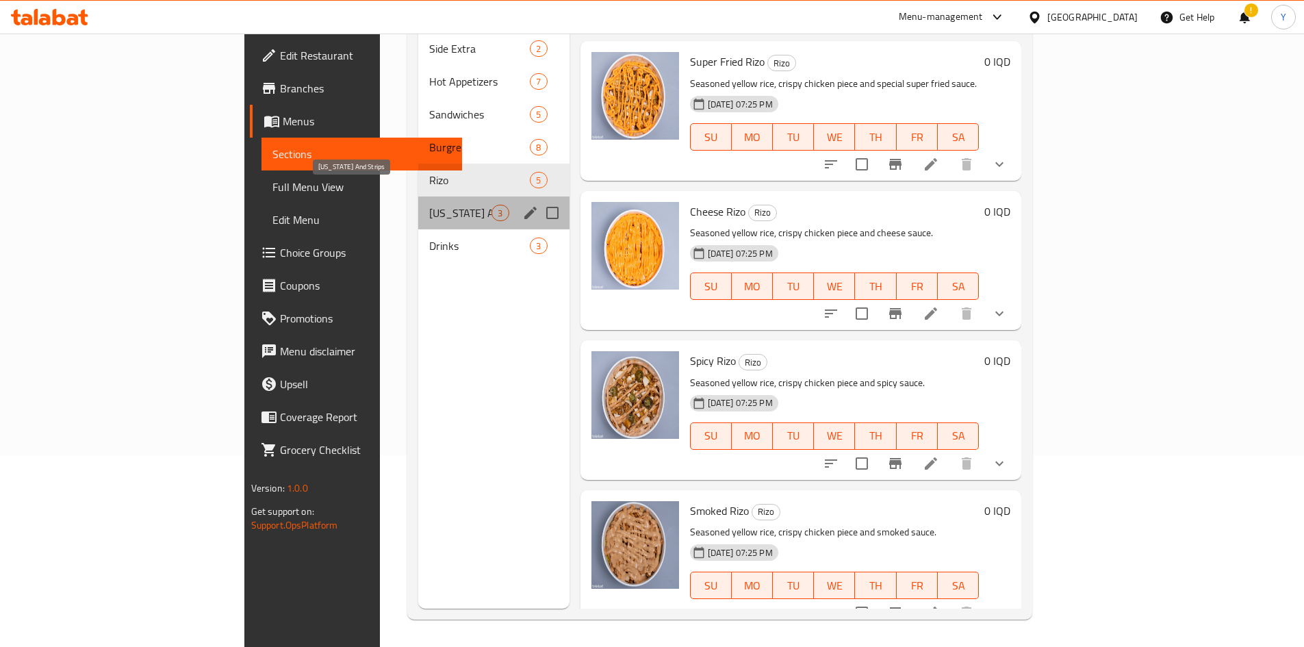
click at [429, 205] on span "[US_STATE] And Strips" at bounding box center [460, 213] width 62 height 16
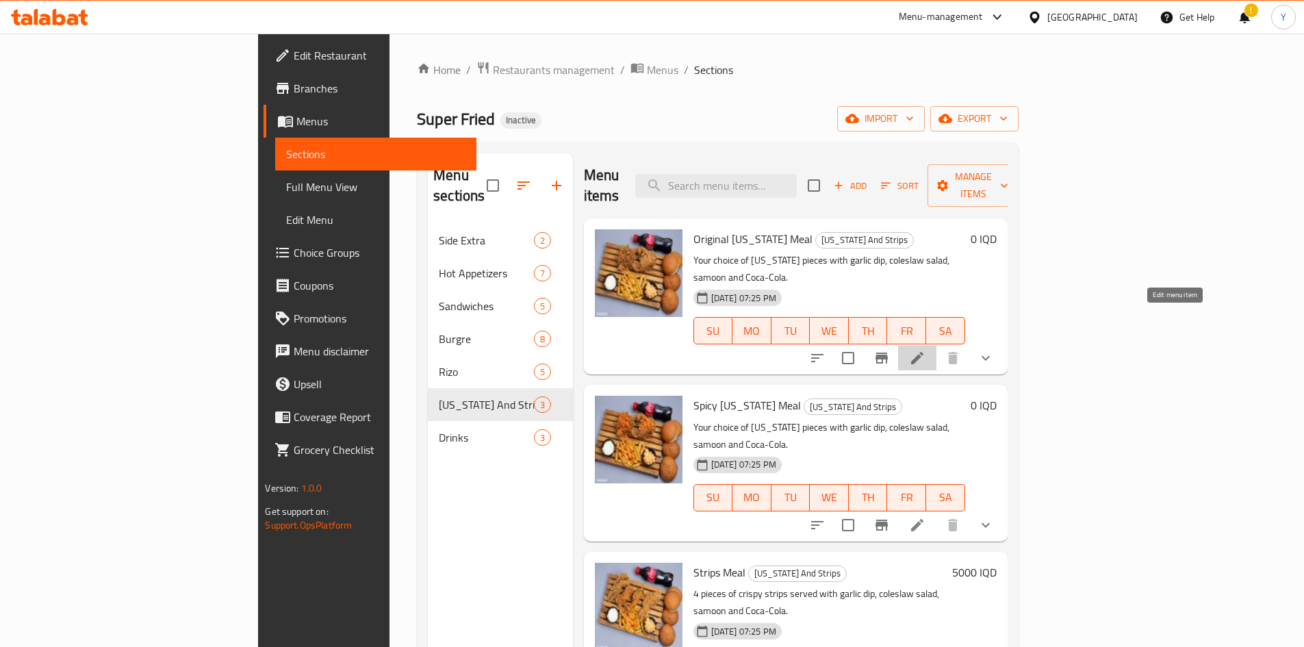
click at [926, 350] on icon at bounding box center [917, 358] width 16 height 16
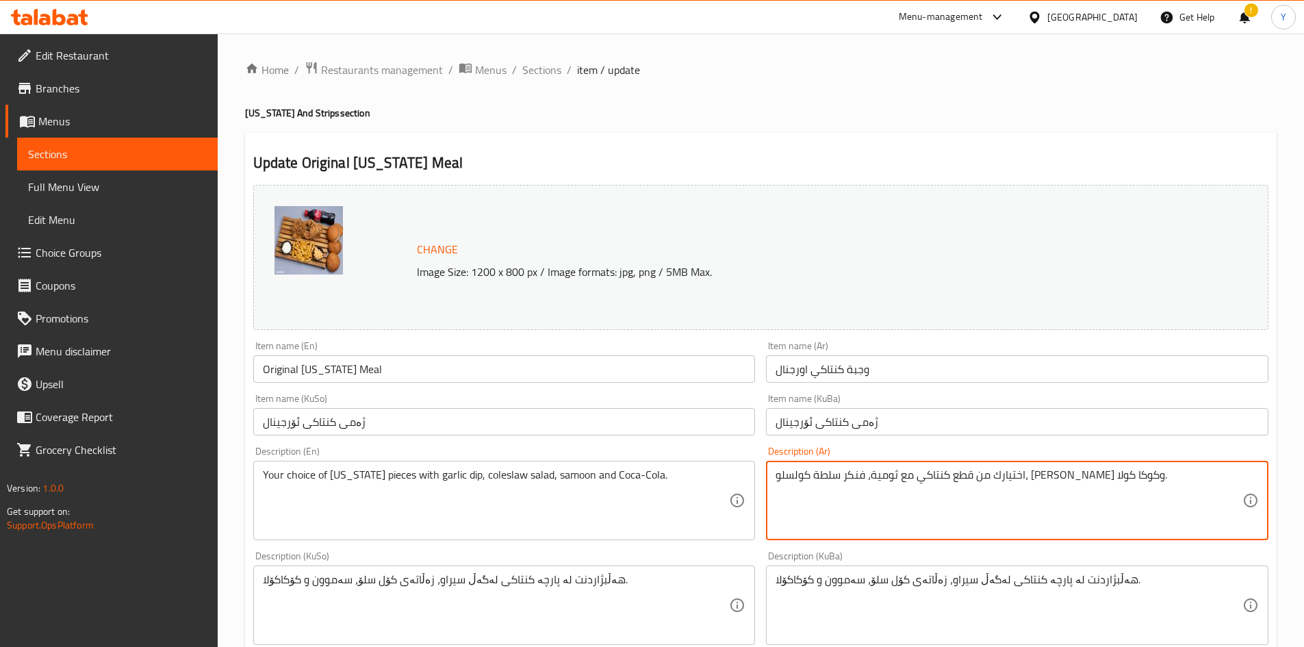
type textarea "اختيارك من قطع كنتاكي مع ثومية، فنكر سلطة كولسلو، [PERSON_NAME] وكوكا كولا."
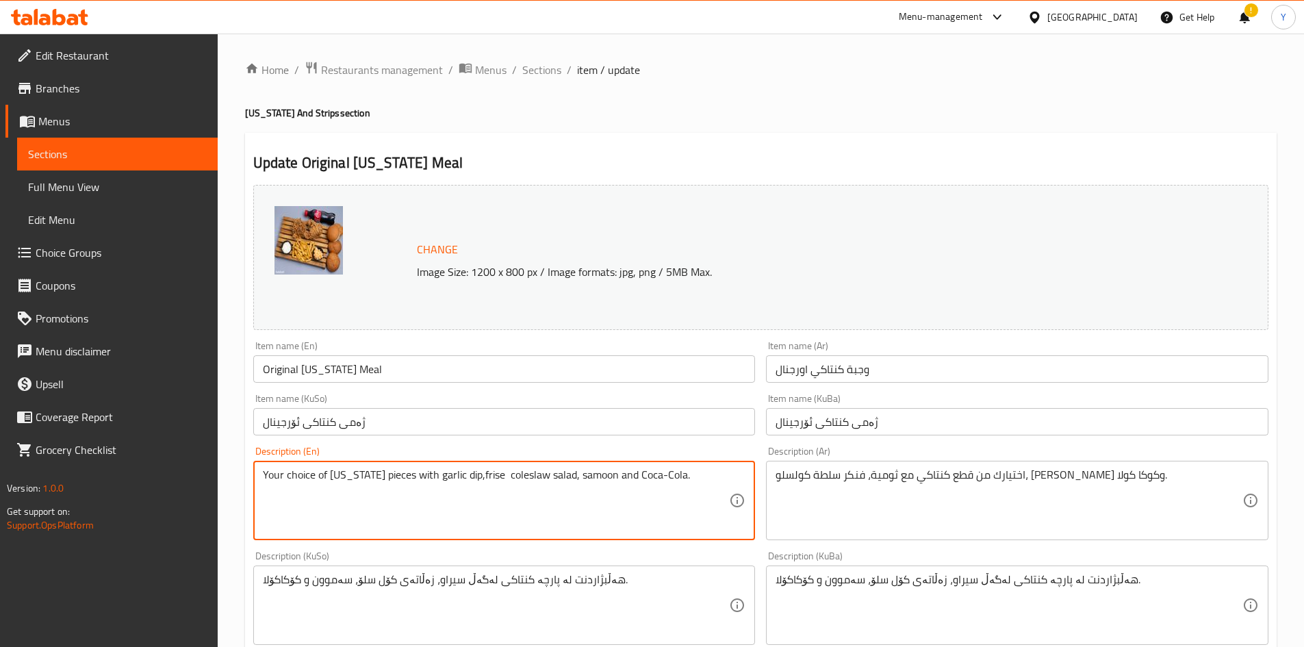
click at [470, 478] on textarea "Your choice of [US_STATE] pieces with garlic dip,frise coleslaw salad, samoon a…" at bounding box center [496, 500] width 467 height 65
click at [484, 471] on textarea "Your choice of [US_STATE] pieces with garlic dip, fries coleslaw salad, samoon …" at bounding box center [496, 500] width 467 height 65
type textarea "Your choice of [US_STATE] pieces with garlic dip, fries coleslaw salad, samoon …"
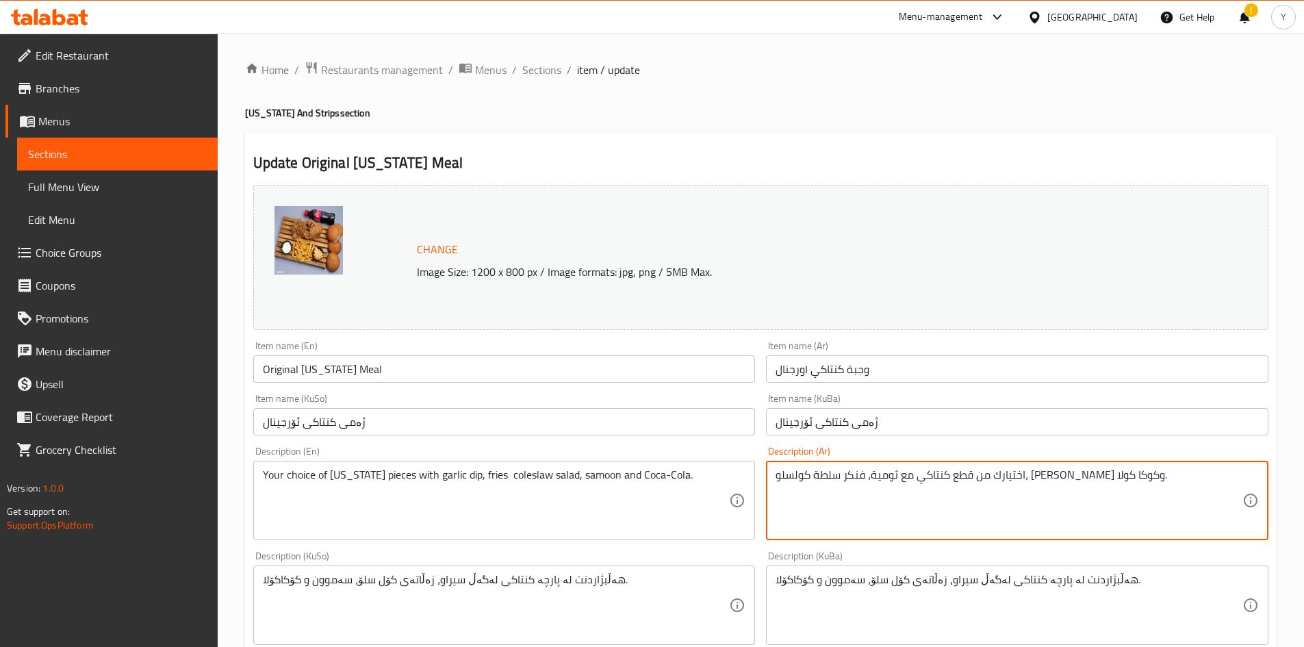
click at [937, 477] on textarea "اختيارك من قطع كنتاكي مع ثومية، فنكر سلطة كولسلو، [PERSON_NAME] وكوكا كولا." at bounding box center [1009, 500] width 467 height 65
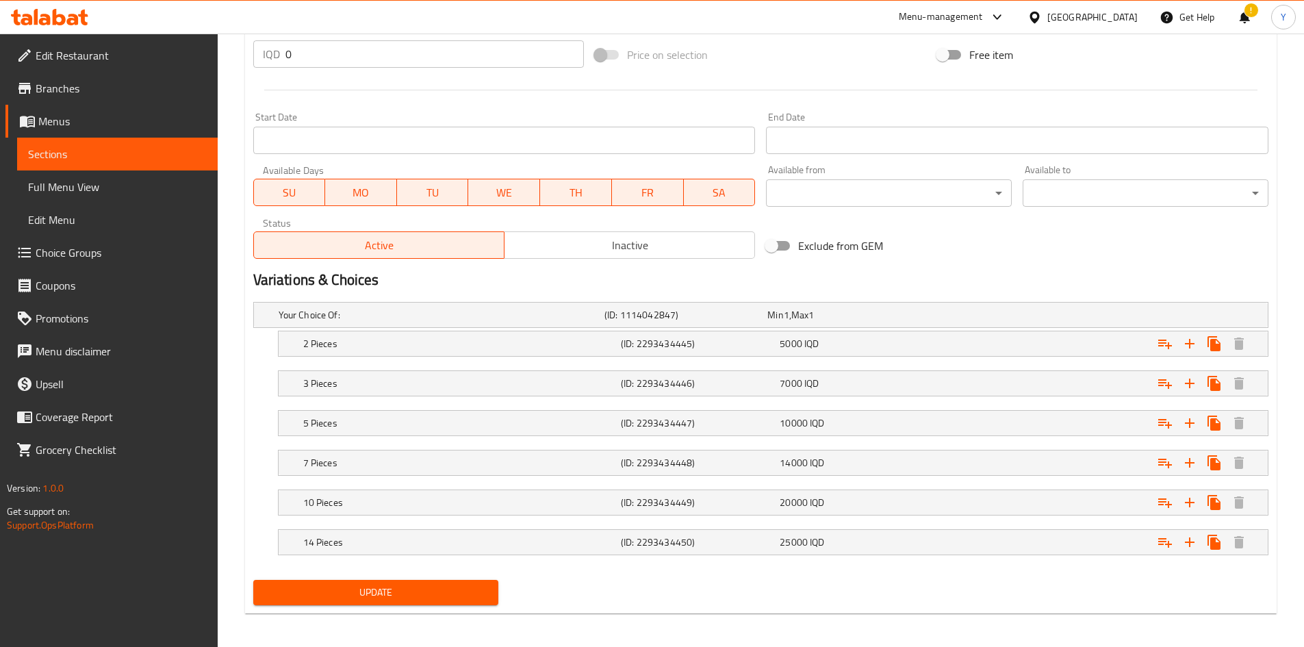
scroll to position [687, 0]
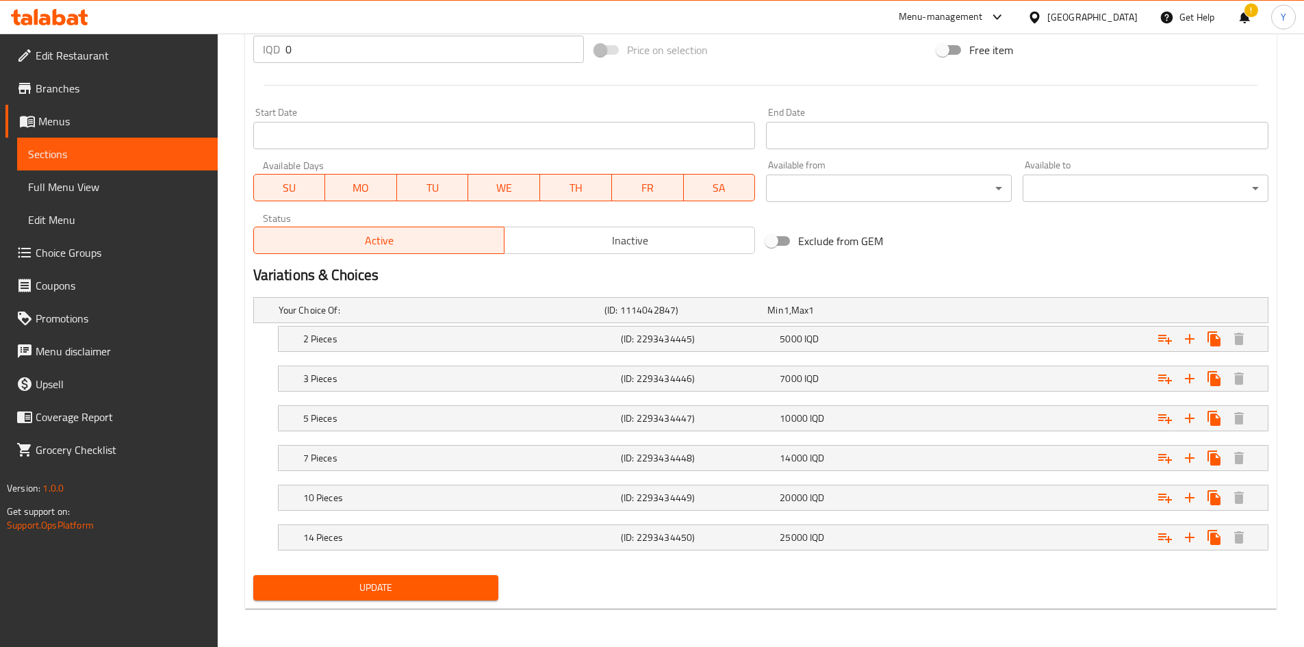
click at [386, 596] on button "Update" at bounding box center [376, 587] width 246 height 25
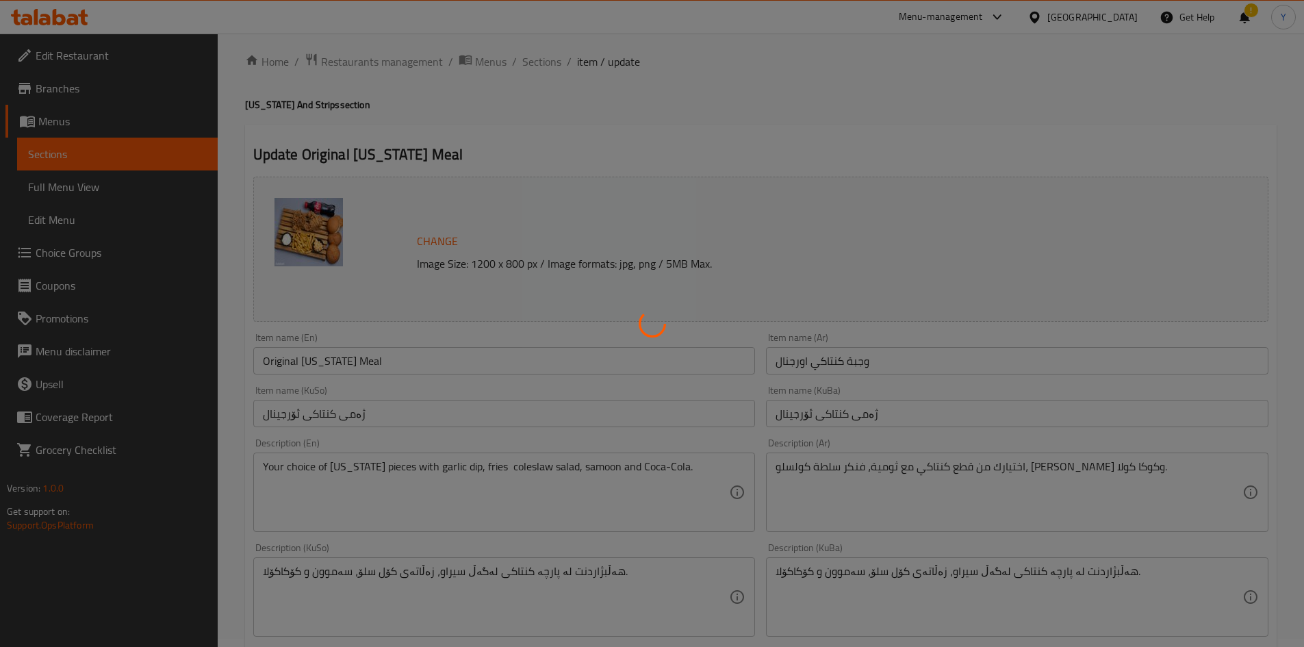
scroll to position [0, 0]
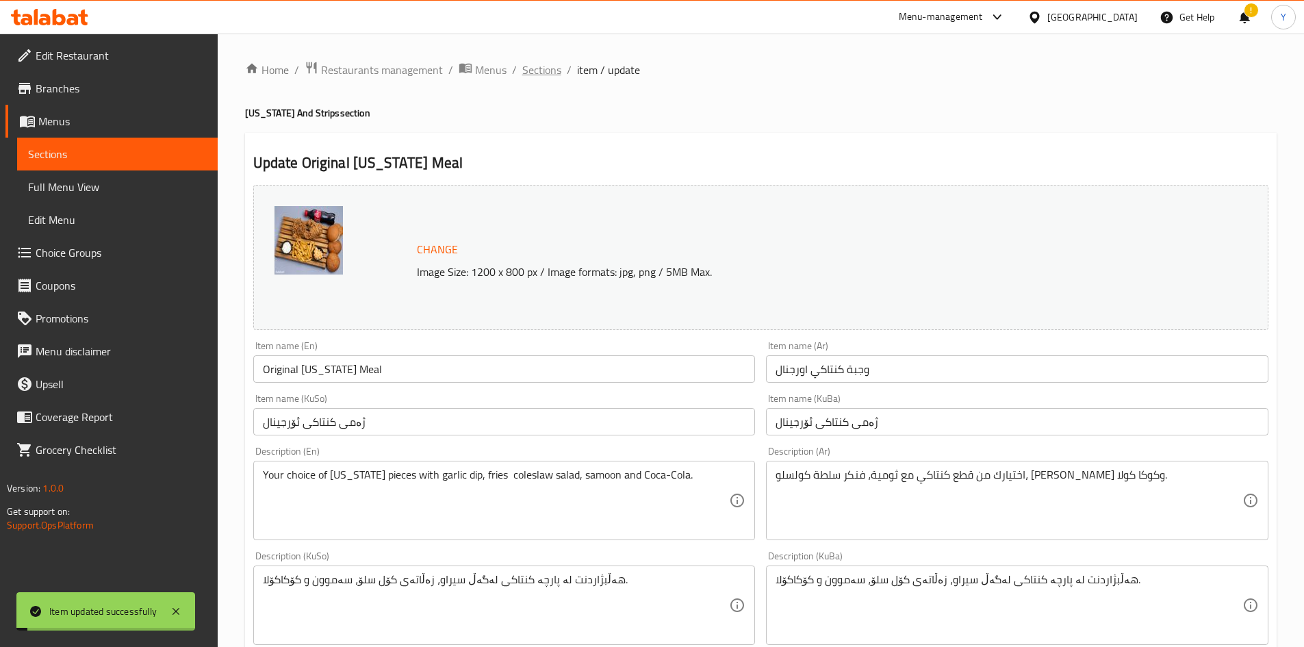
click at [533, 71] on span "Sections" at bounding box center [541, 70] width 39 height 16
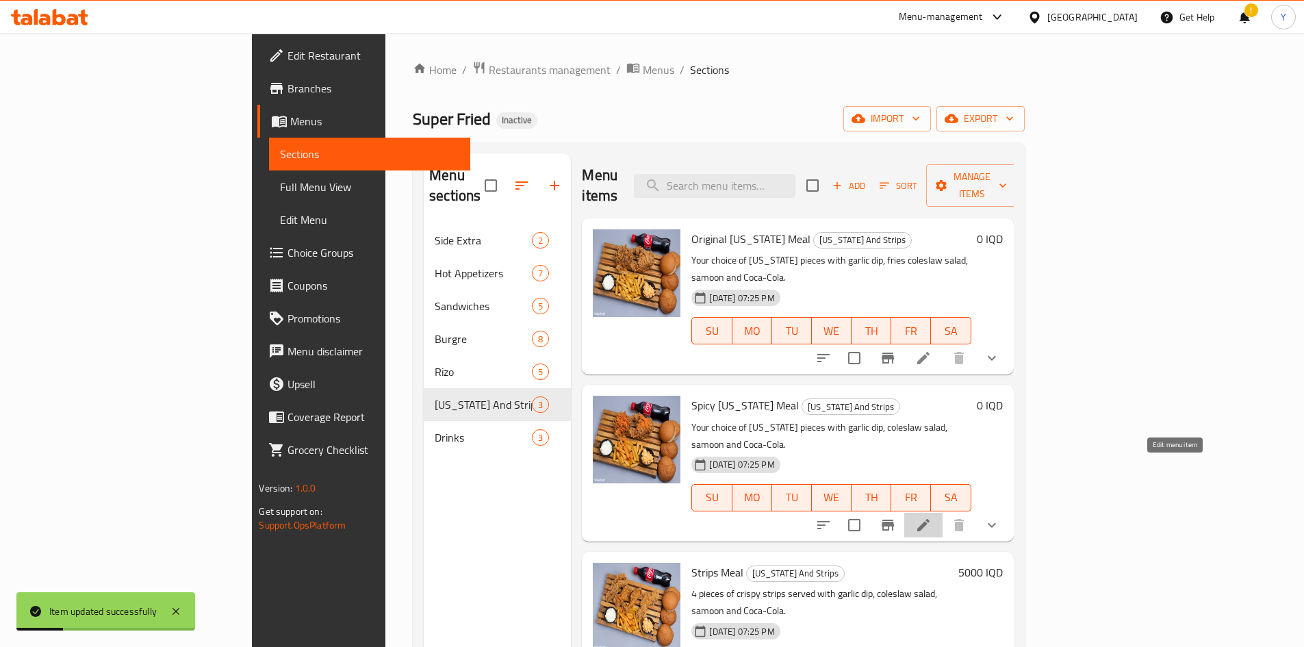
click at [932, 517] on icon at bounding box center [924, 525] width 16 height 16
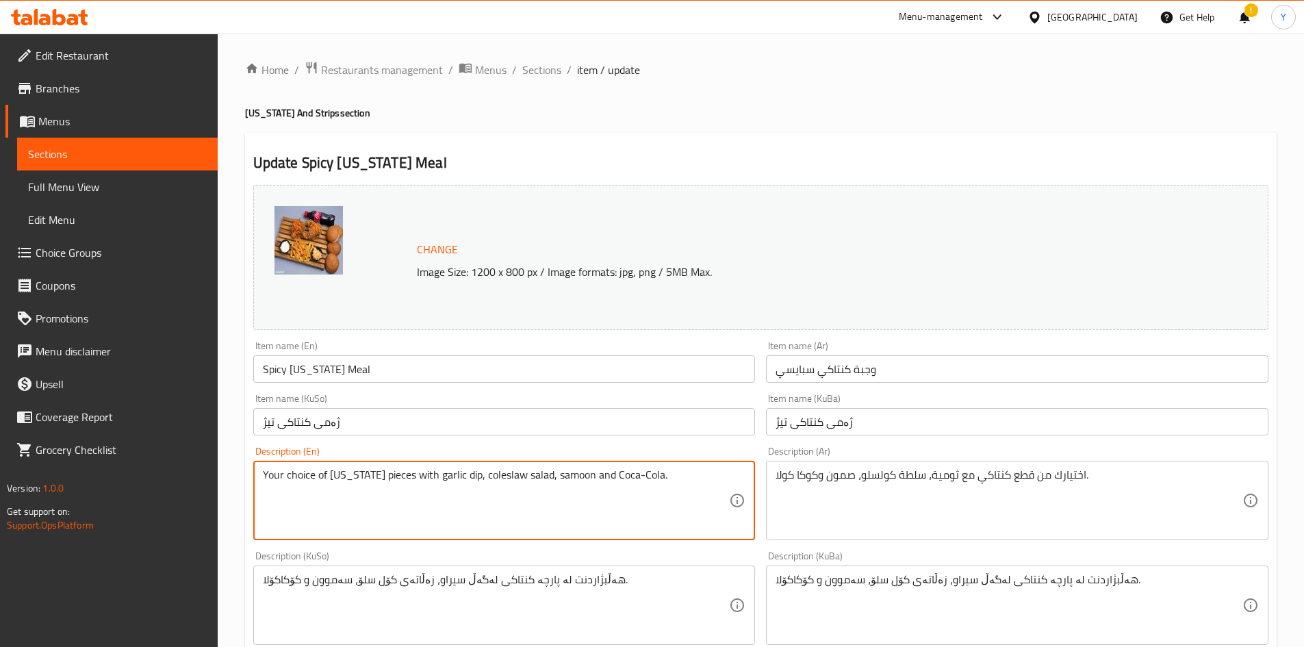
paste textarea "fries"
click at [472, 472] on textarea "Your choice of [US_STATE] pieces with garlic dip,fries coleslaw salad, samoon a…" at bounding box center [496, 500] width 467 height 65
type textarea "Your choice of [US_STATE] pieces with garlic dip, fries coleslaw salad, samoon …"
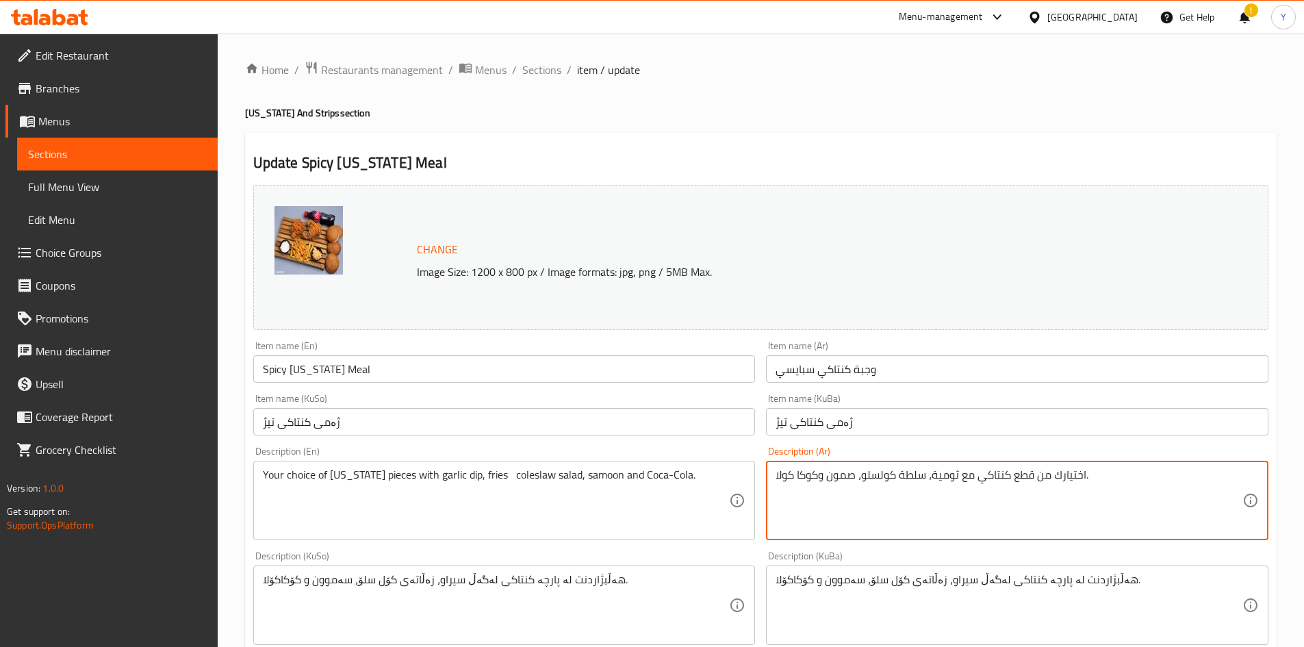
paste textarea "فنكر"
click at [955, 470] on textarea "اختيارك من قطع كنتاكي مع ثومية،فنكر سلطة كولسلو، [PERSON_NAME] وكوكا كولا." at bounding box center [1009, 500] width 467 height 65
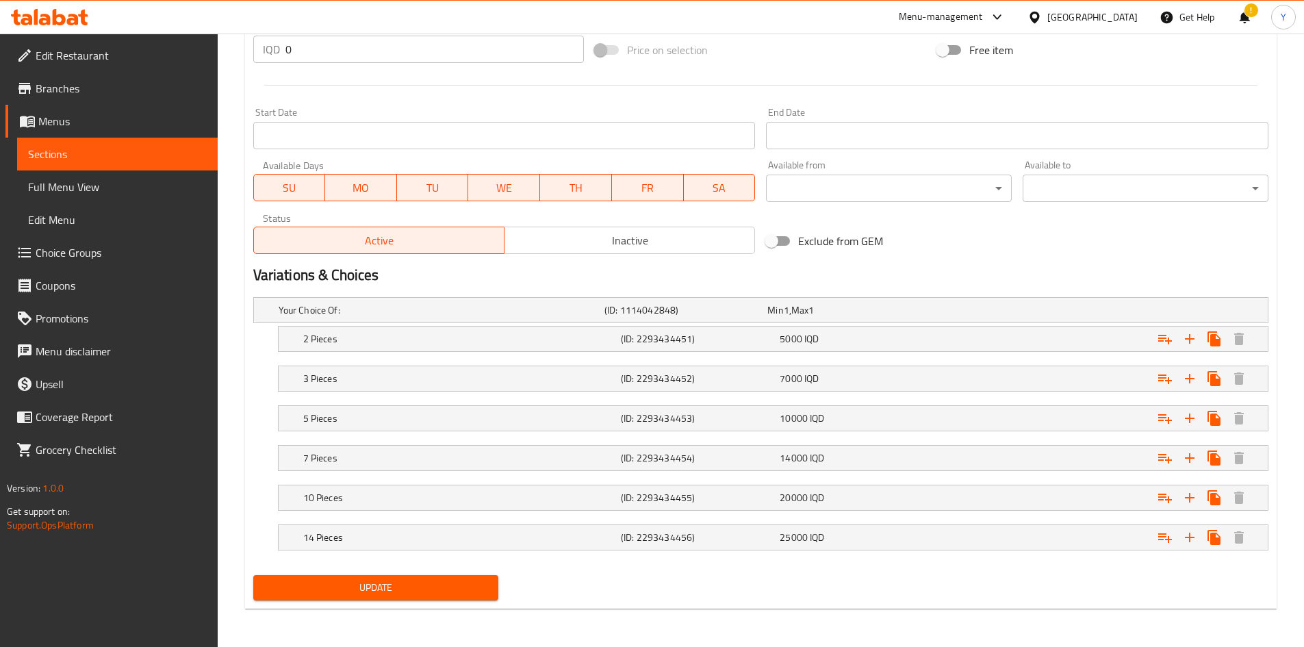
type textarea "اختيارك من قطع كنتاكي مع ثومية , فنكر سلطة كولسلو، صمون وكوكا كولا."
click at [410, 577] on button "Update" at bounding box center [376, 587] width 246 height 25
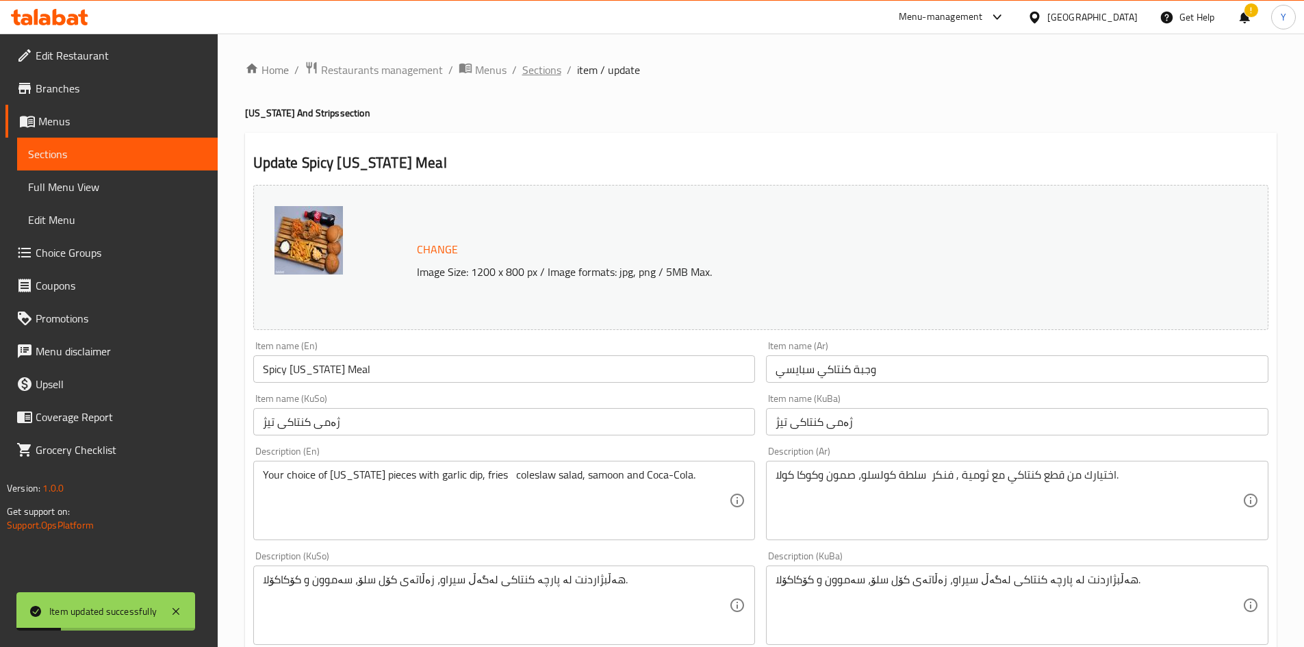
click at [531, 66] on span "Sections" at bounding box center [541, 70] width 39 height 16
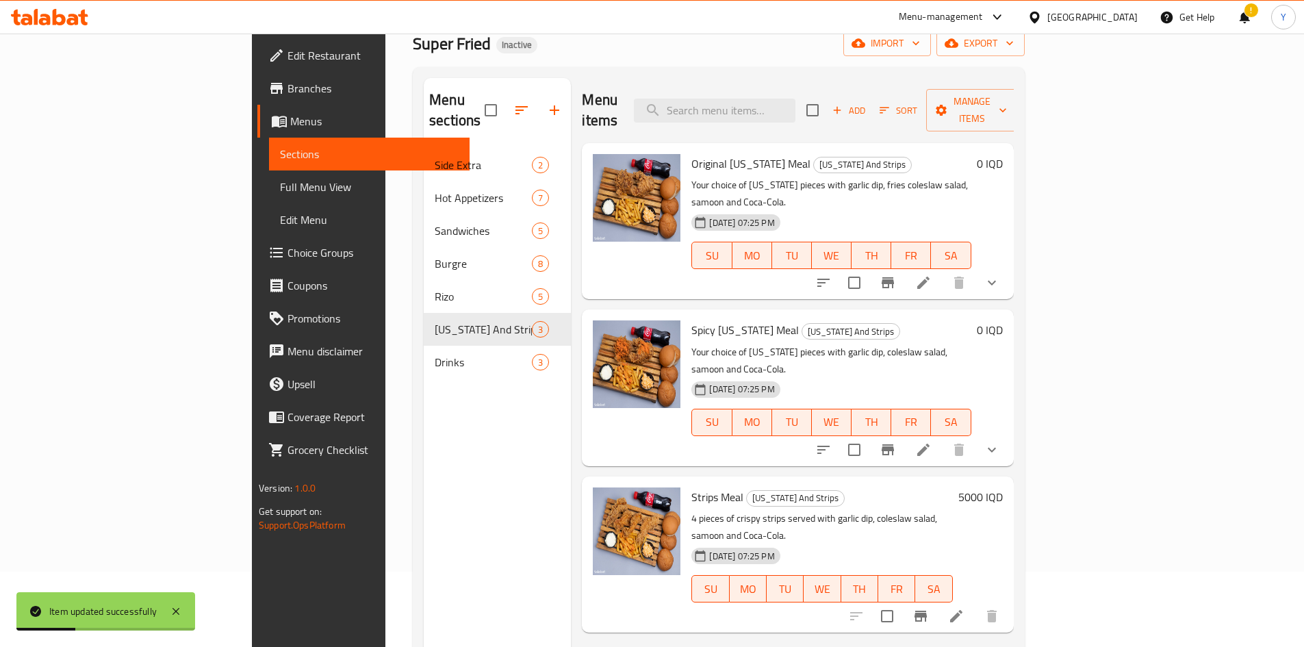
scroll to position [137, 0]
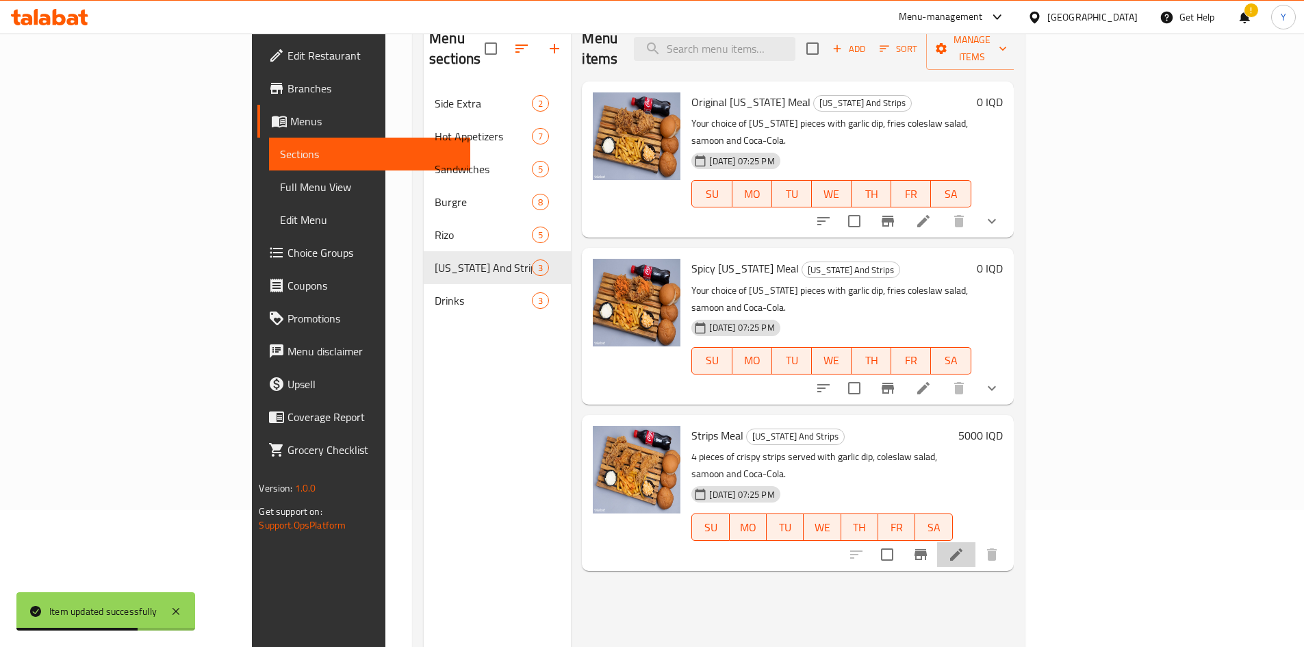
click at [976, 542] on li at bounding box center [956, 554] width 38 height 25
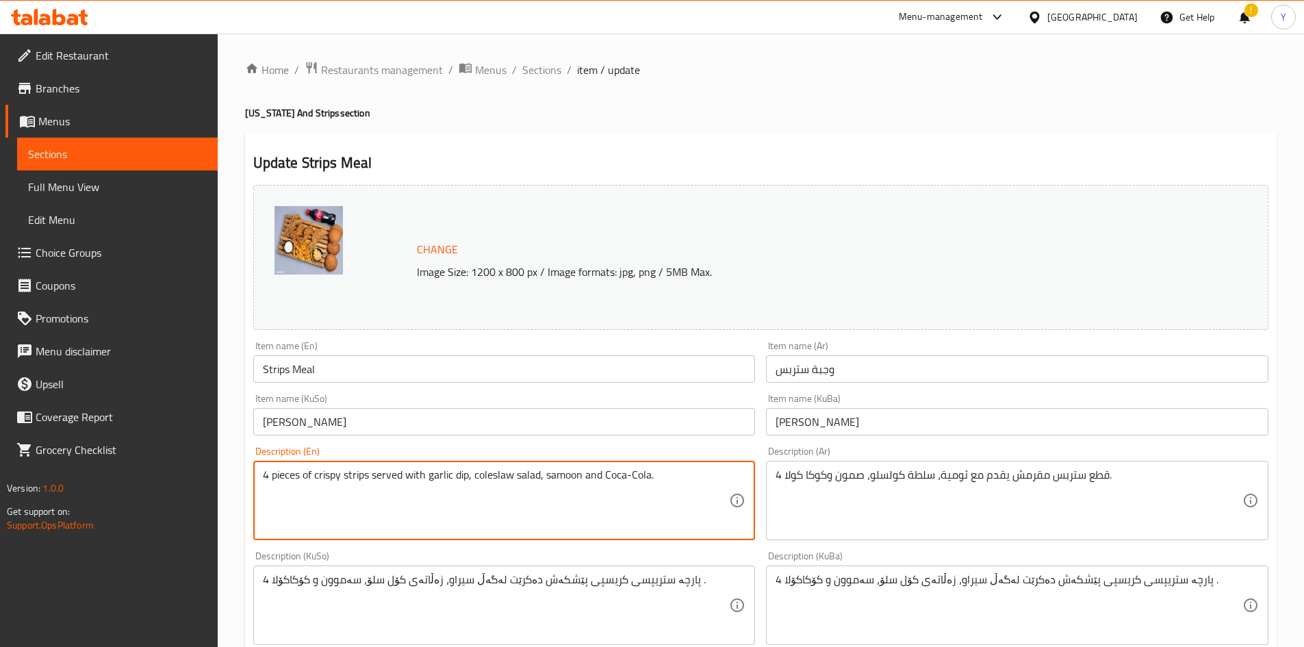
paste textarea "fries"
click at [472, 475] on textarea "4 pieces of crispy strips served with garlic dip,fries coleslaw salad, samoon a…" at bounding box center [496, 500] width 467 height 65
type textarea "4 pieces of crispy strips served with garlic dip, fries coleslaw salad, samoon …"
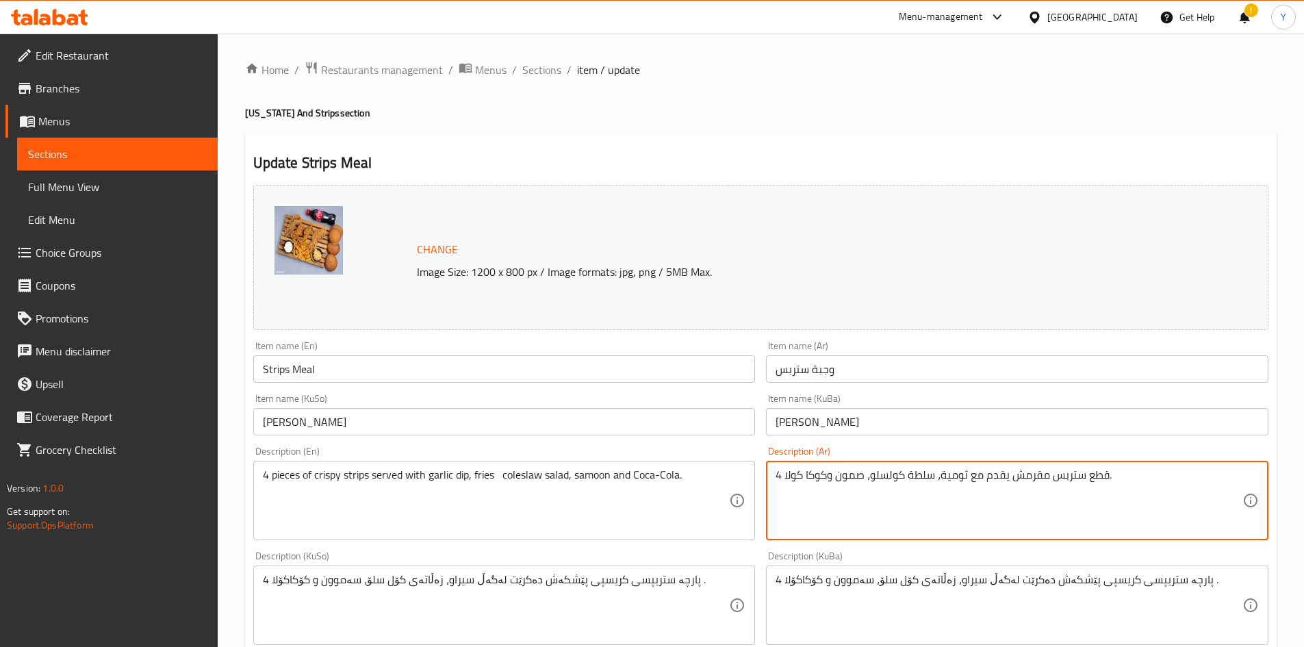
paste textarea "فنكر"
click at [960, 475] on textarea "4 قطع ستربس مقرمش يقدم مع ثومية،فنكر سلطة كولسلو، [PERSON_NAME] وكوكا كولا." at bounding box center [1009, 500] width 467 height 65
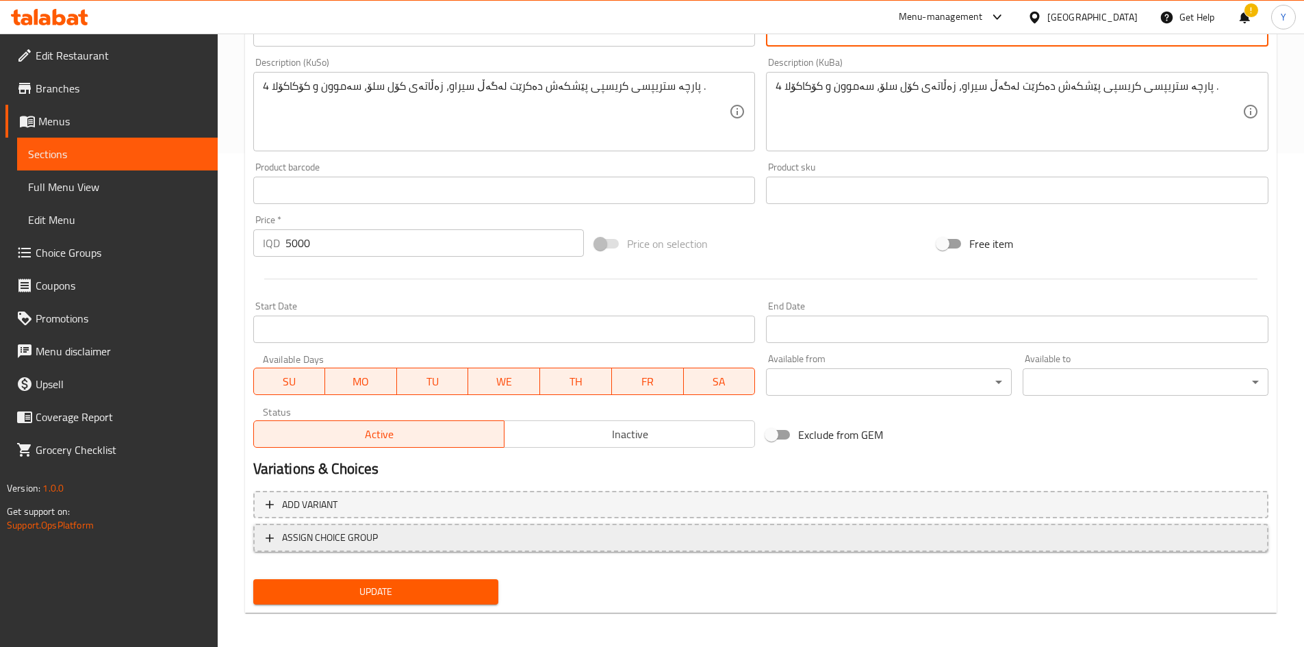
scroll to position [498, 0]
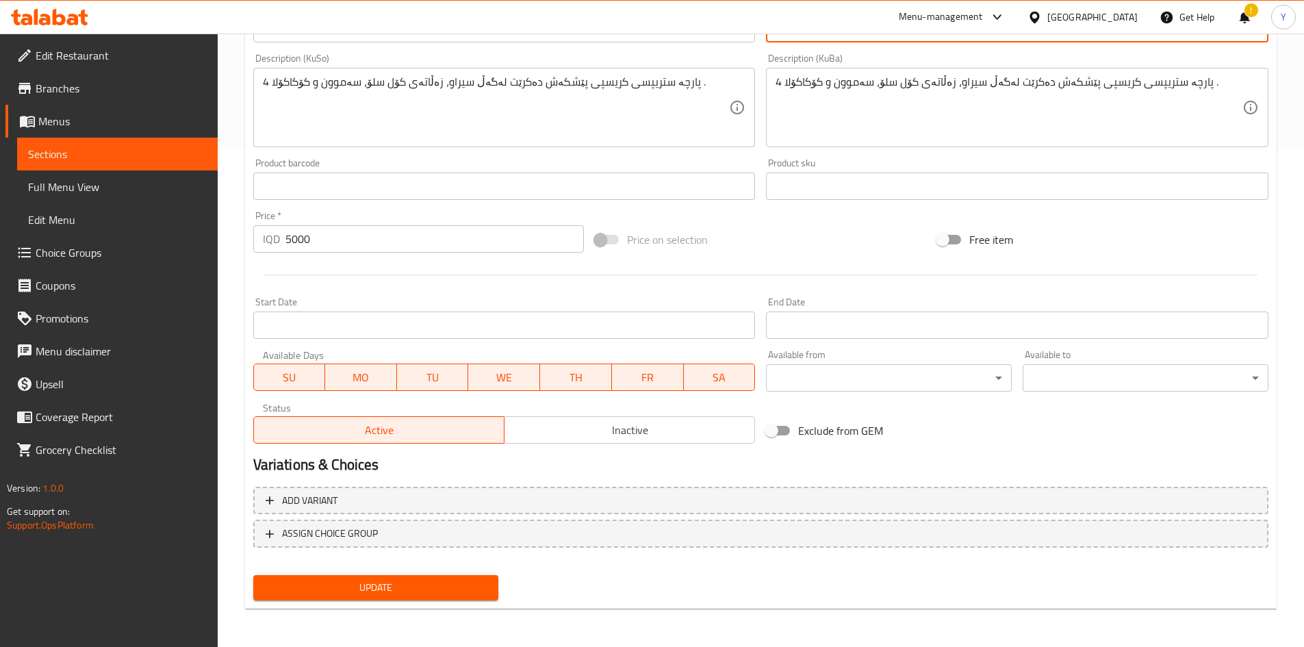
type textarea "4 قطع ستربس مقرمش يقدم مع ثومية، فنكر سلطة كولسلو، [PERSON_NAME] وكوكا كولا."
click at [430, 582] on span "Update" at bounding box center [376, 587] width 224 height 17
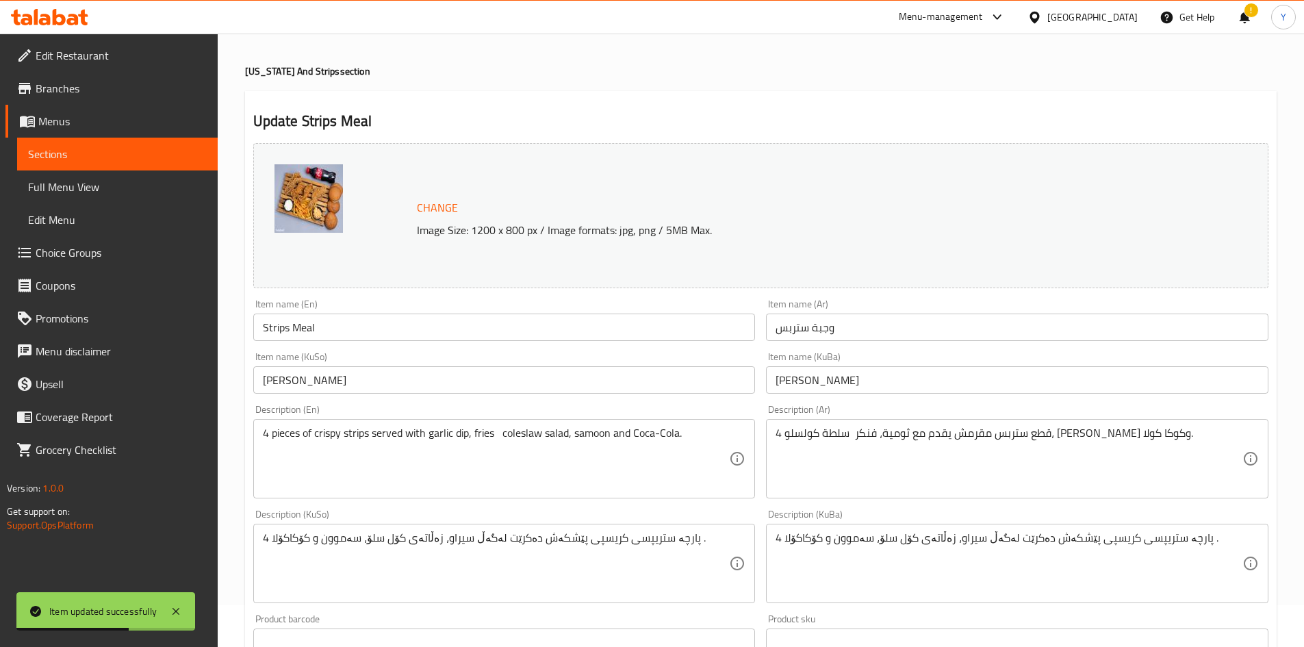
scroll to position [0, 0]
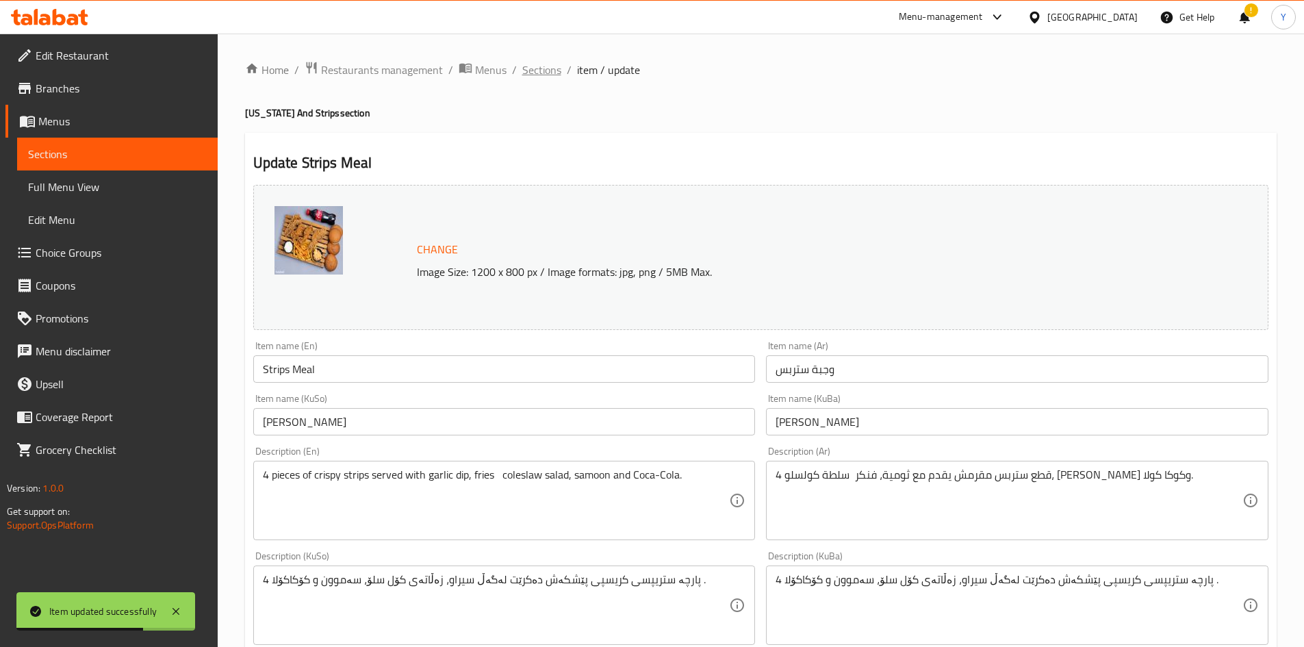
click at [539, 74] on span "Sections" at bounding box center [541, 70] width 39 height 16
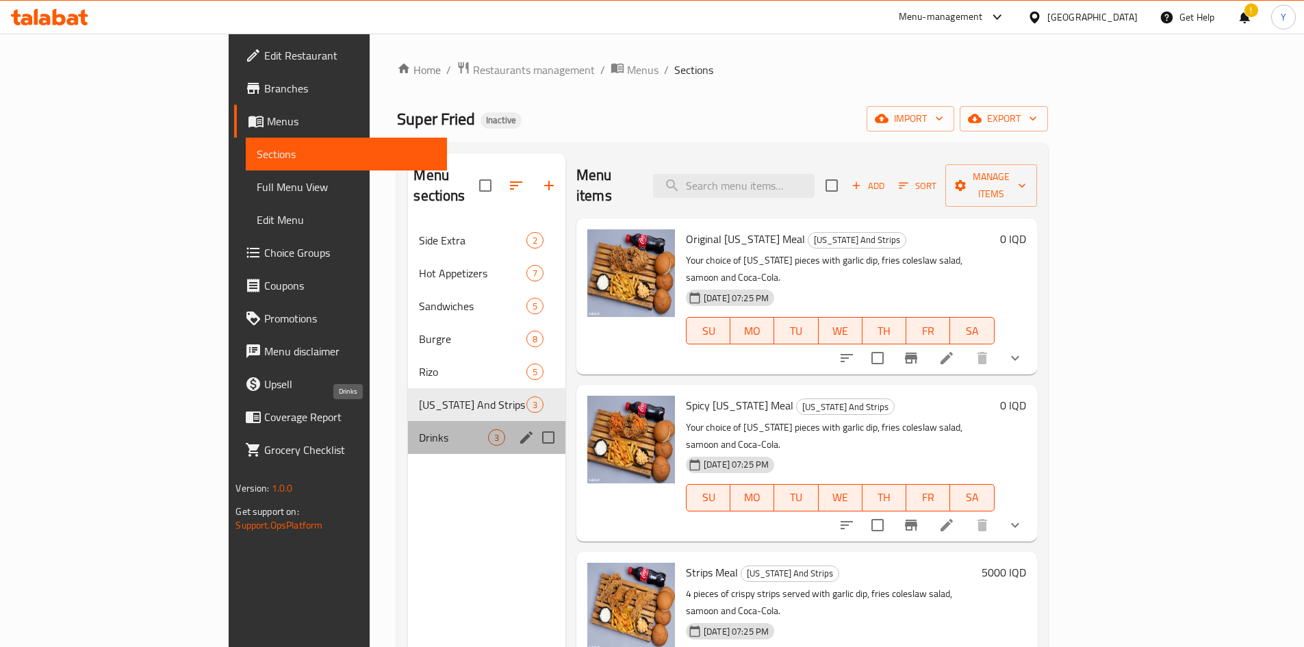
click at [419, 429] on span "Drinks" at bounding box center [453, 437] width 68 height 16
